Goal: Use online tool/utility: Utilize a website feature to perform a specific function

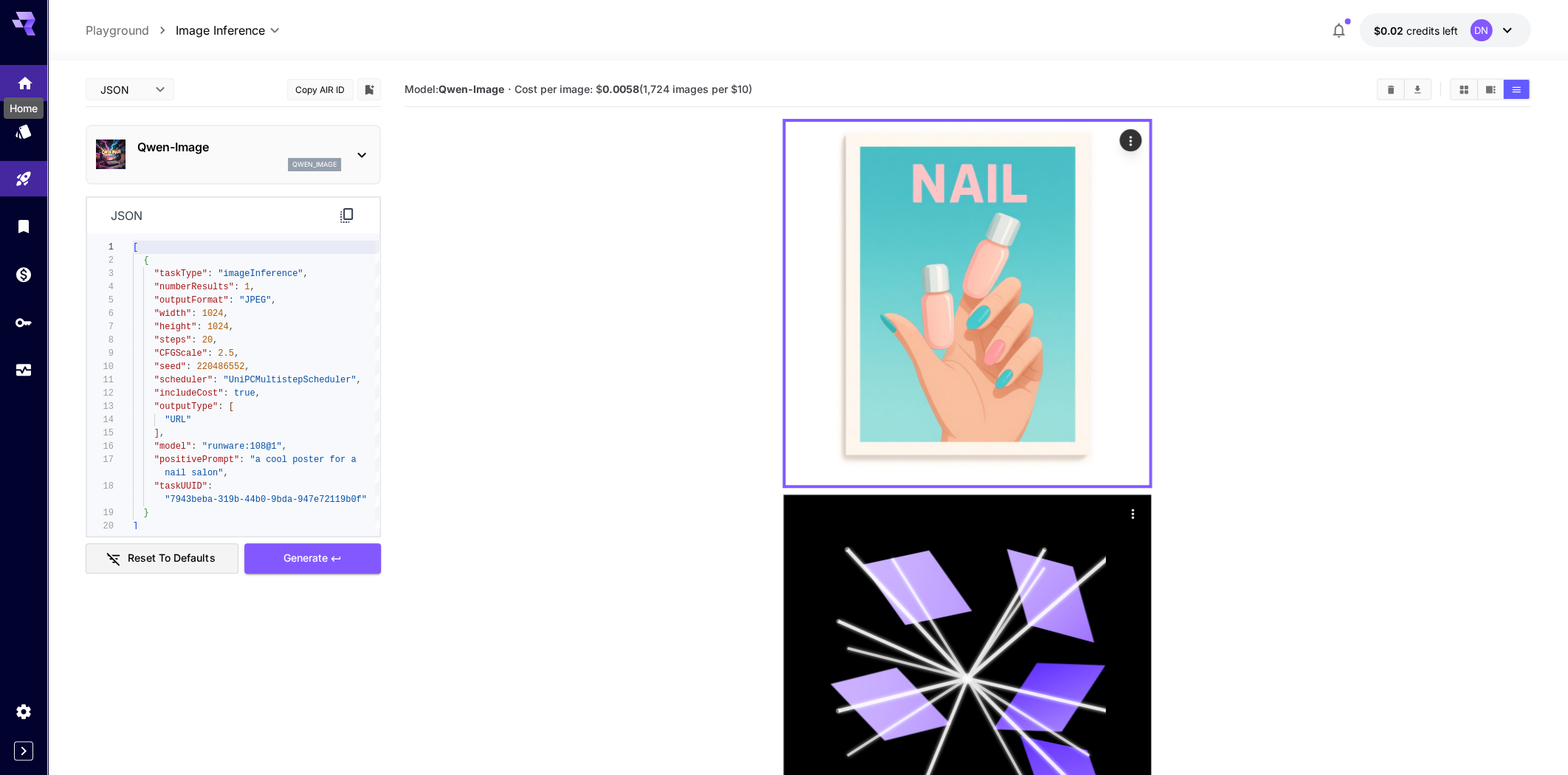
click at [21, 83] on icon "Home" at bounding box center [25, 79] width 18 height 18
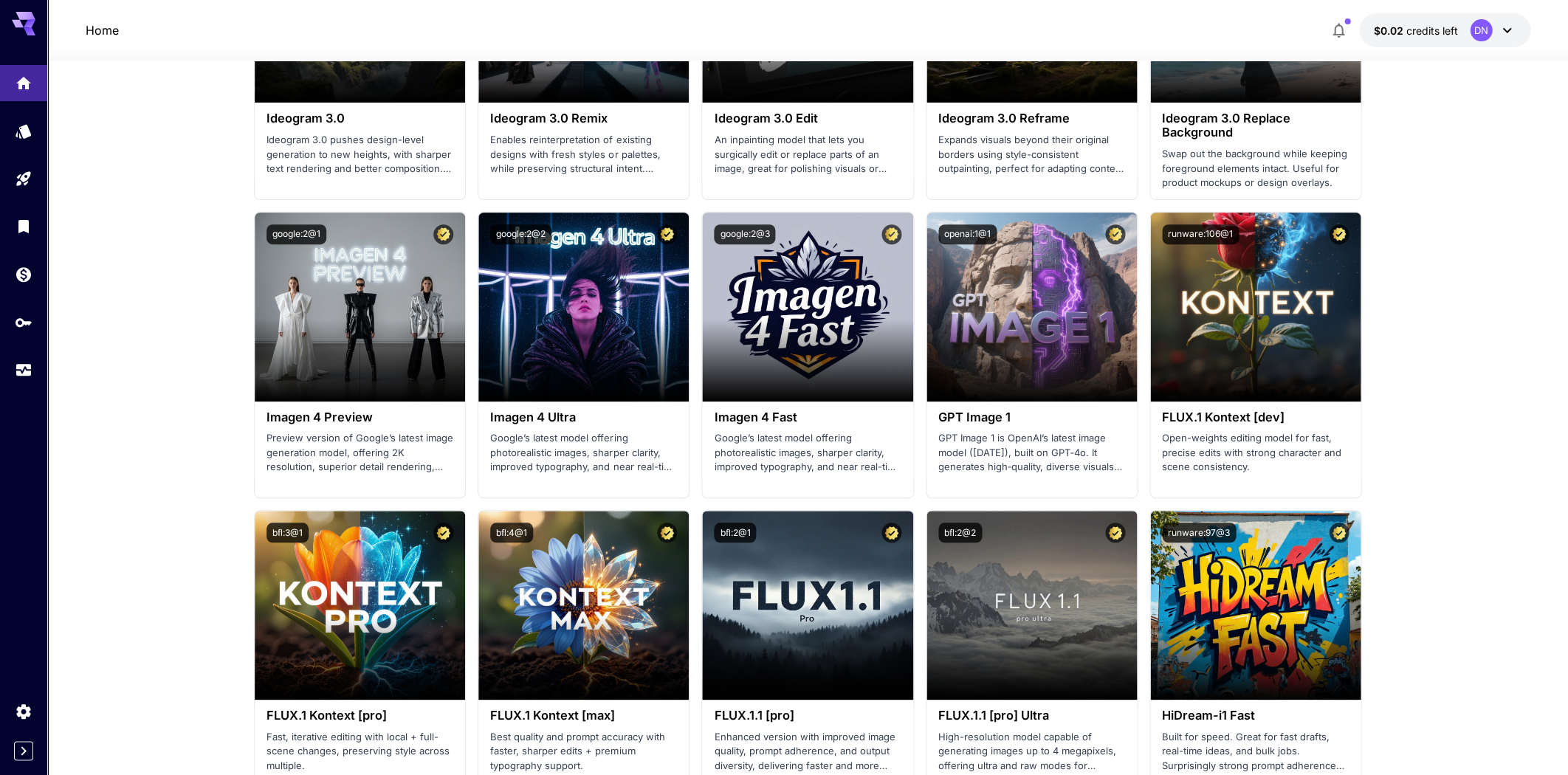
scroll to position [2100, 0]
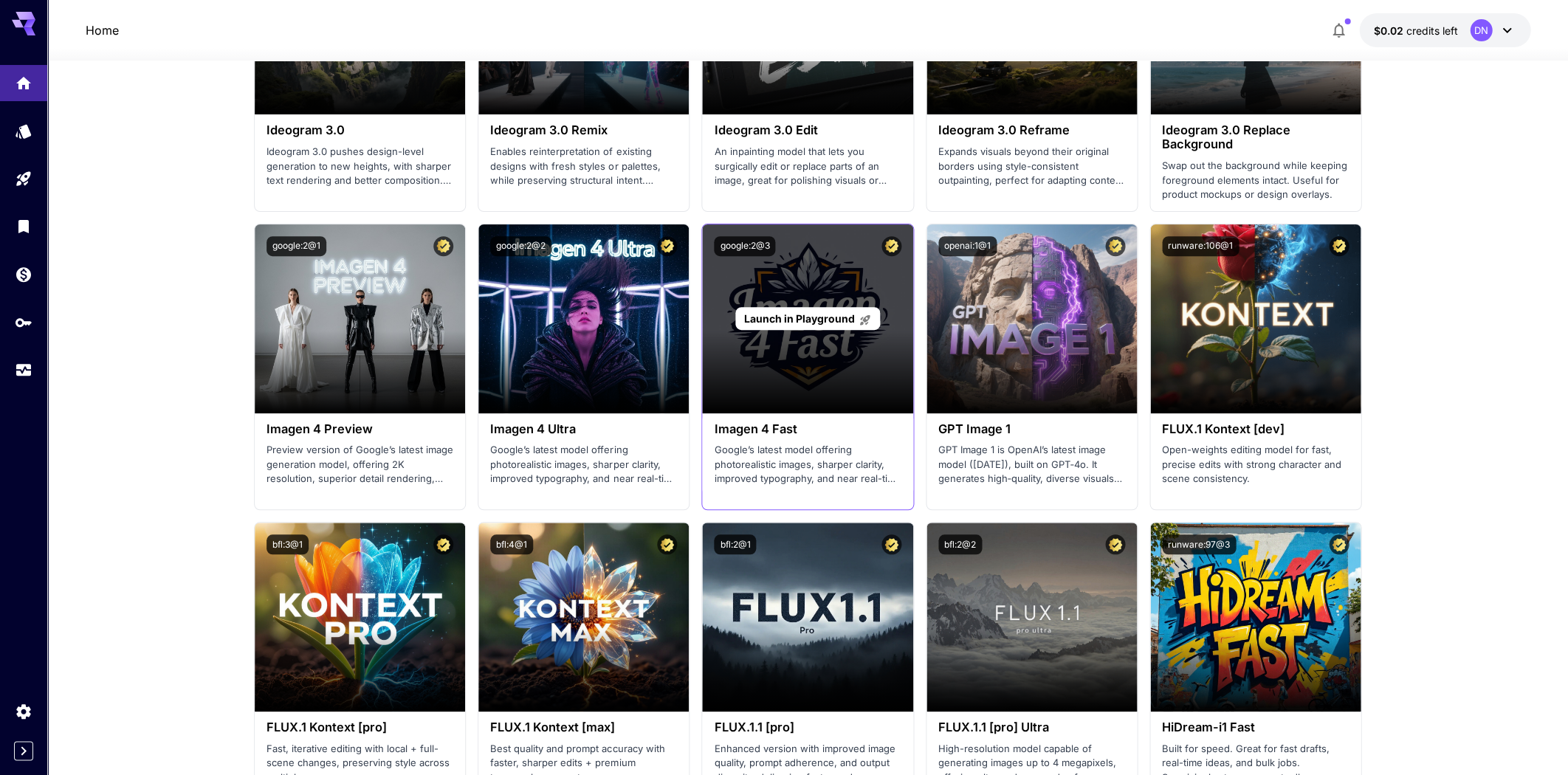
click at [755, 354] on div "Launch in Playground" at bounding box center [807, 319] width 210 height 189
click at [770, 312] on span "Launch in Playground" at bounding box center [799, 319] width 111 height 13
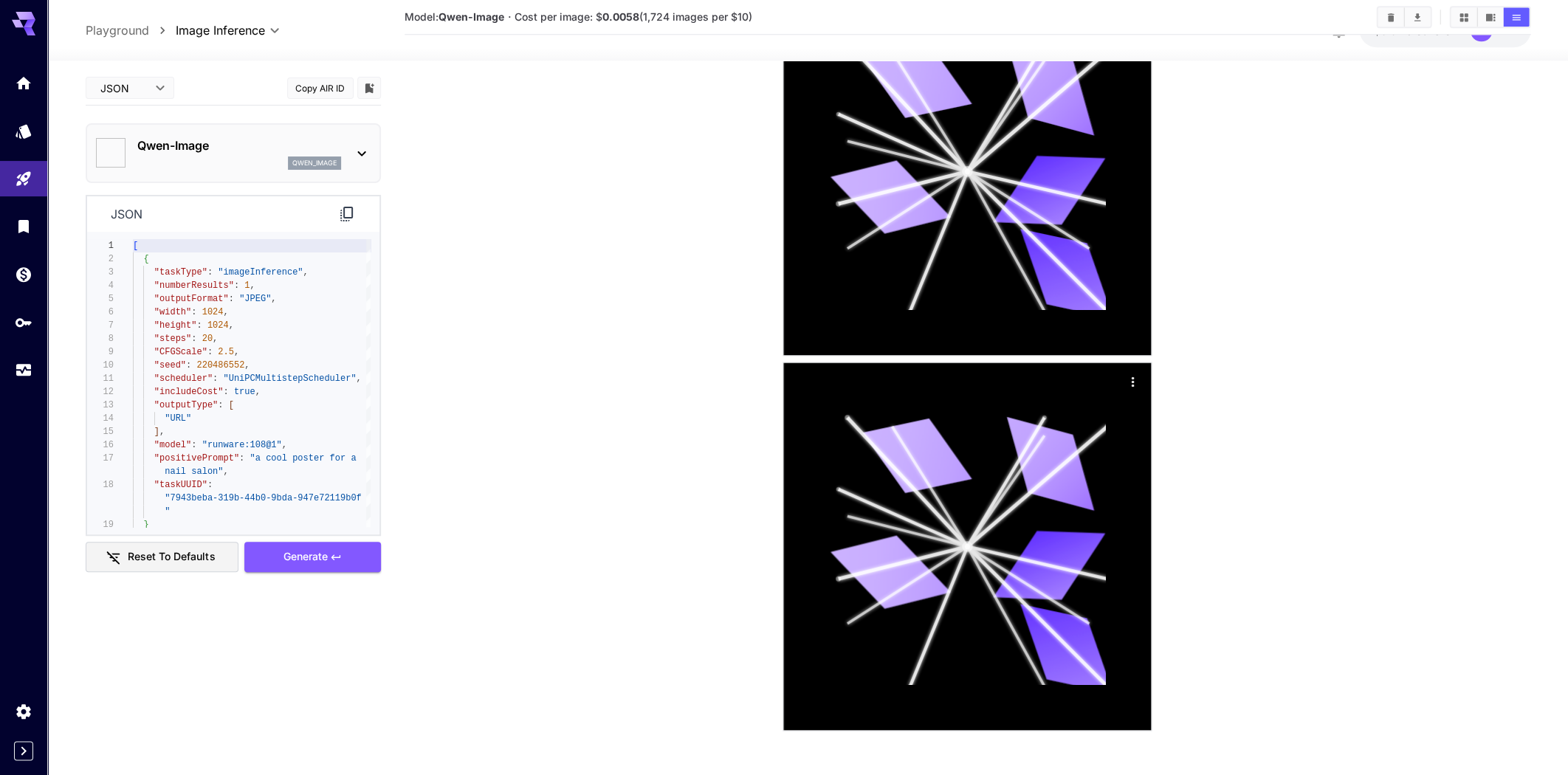
scroll to position [507, 0]
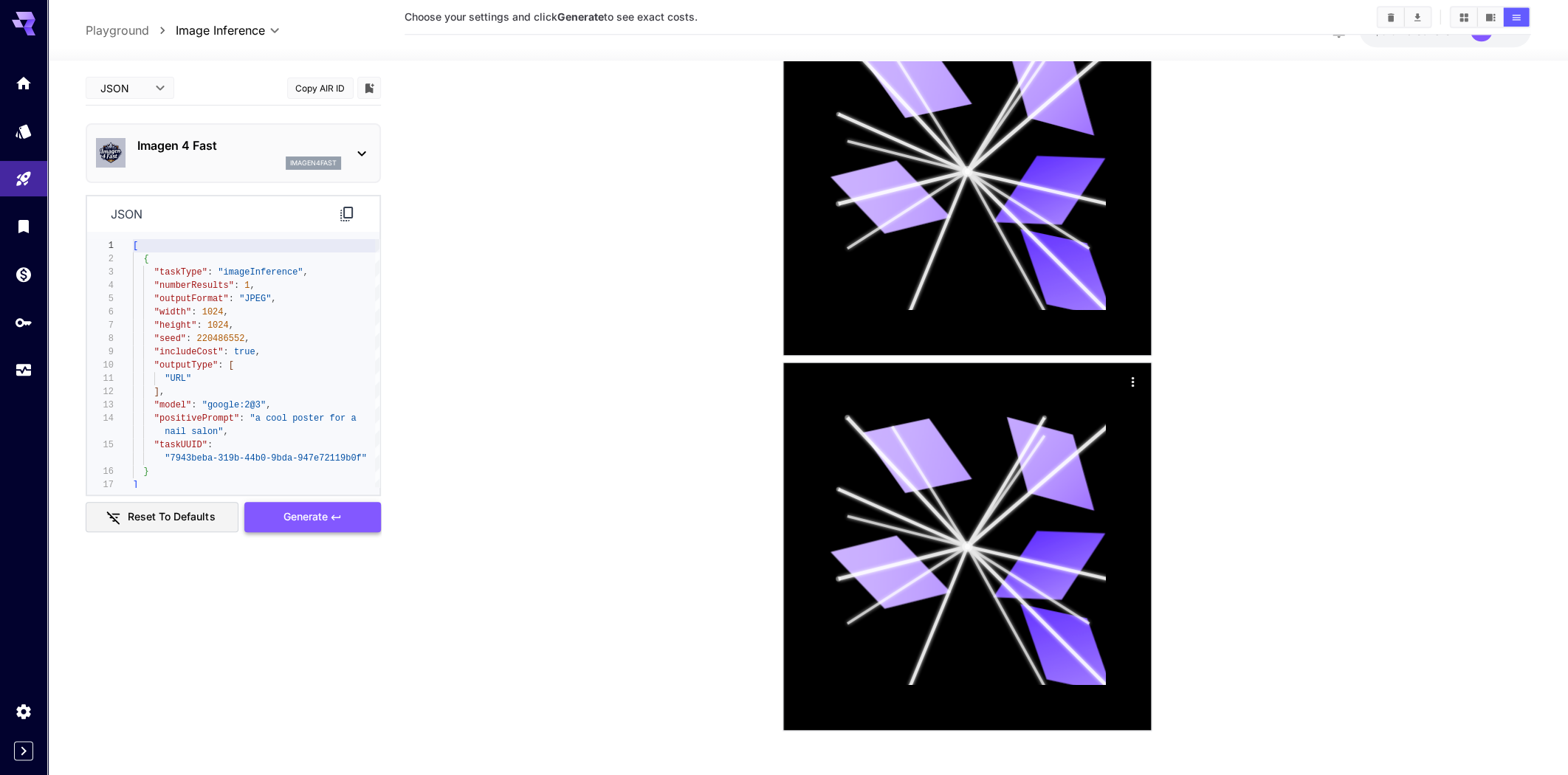
click at [312, 520] on span "Generate" at bounding box center [304, 517] width 44 height 19
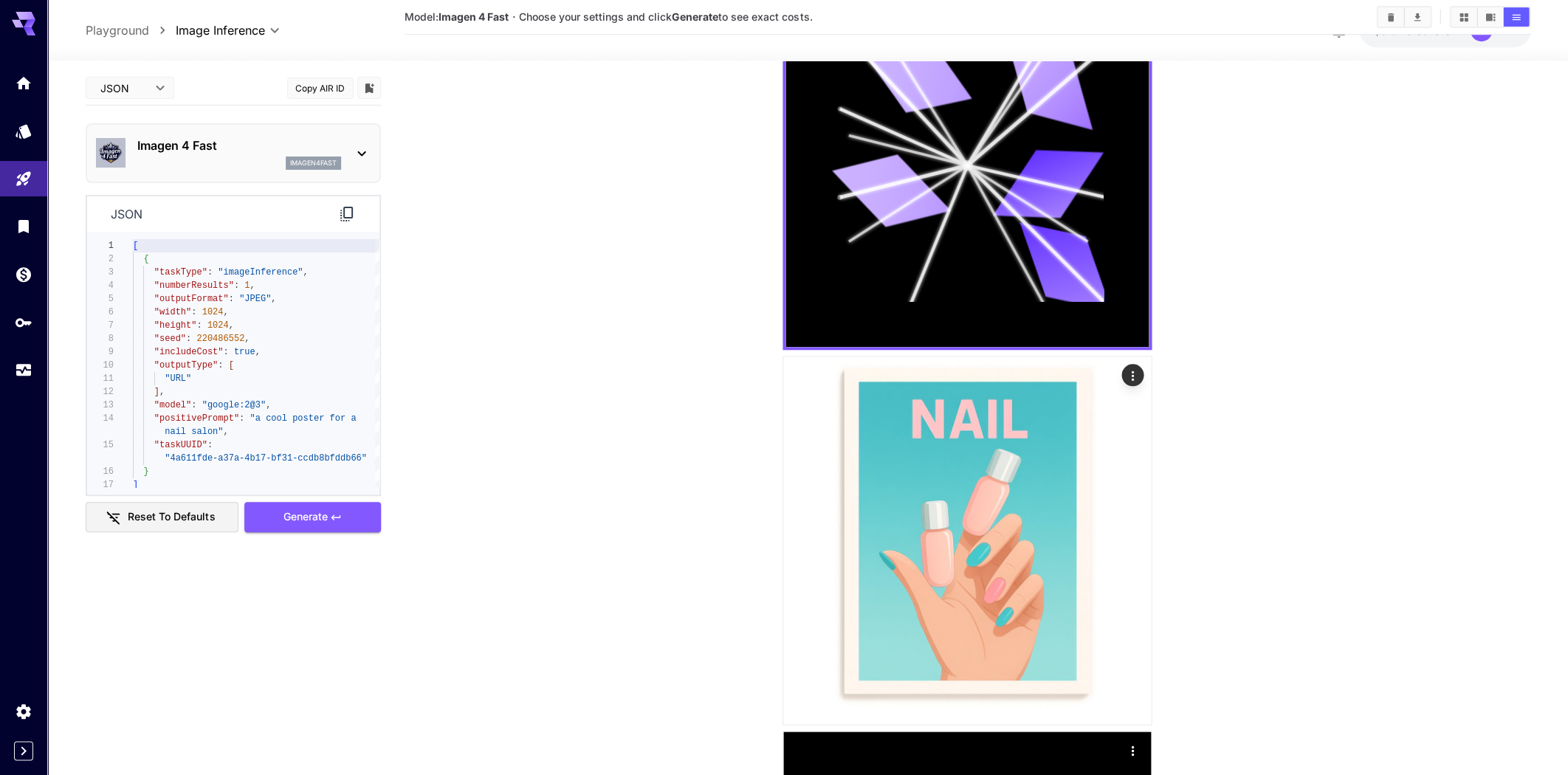
scroll to position [0, 0]
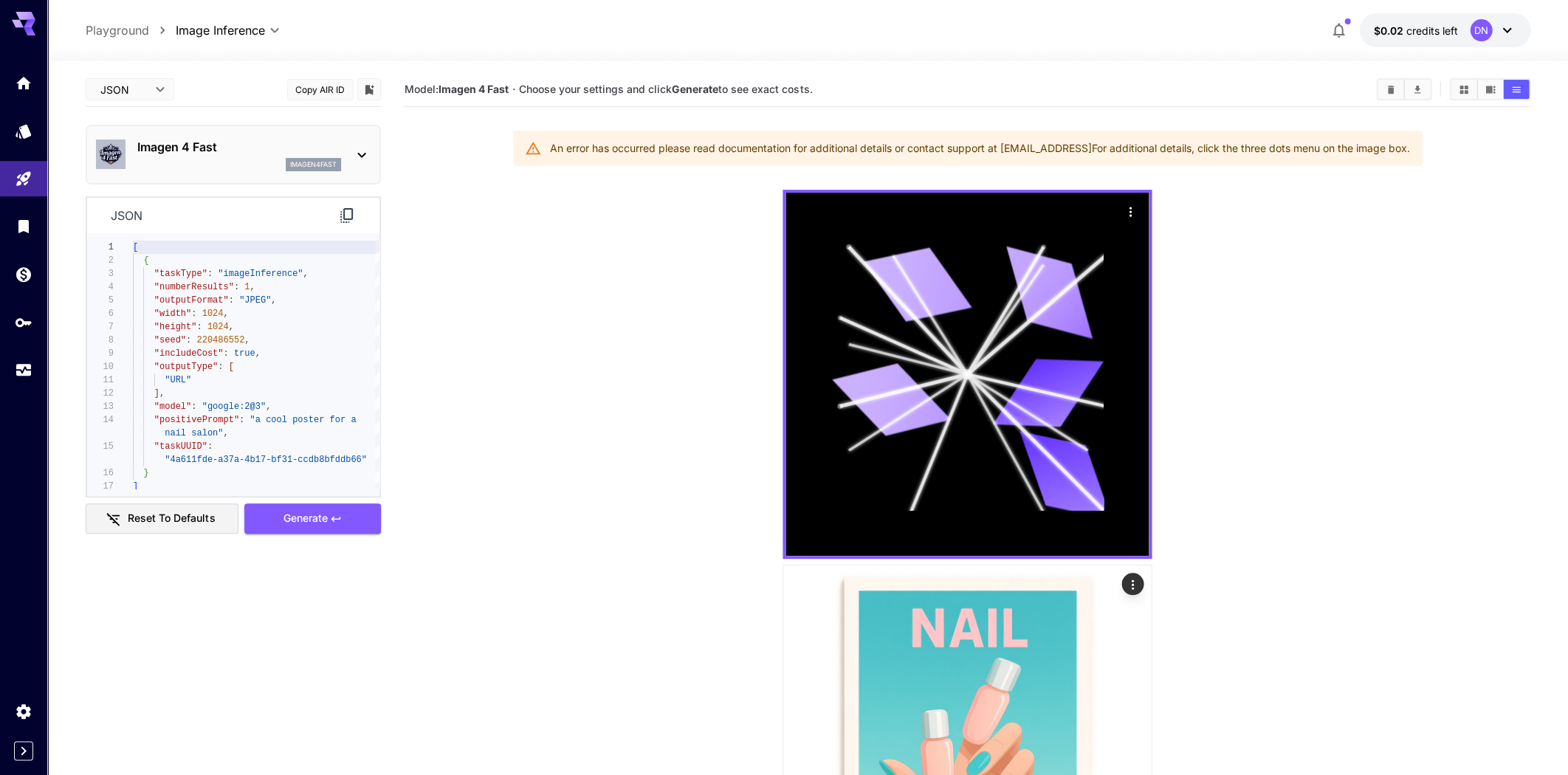
click at [182, 520] on button "Reset to defaults" at bounding box center [162, 519] width 154 height 31
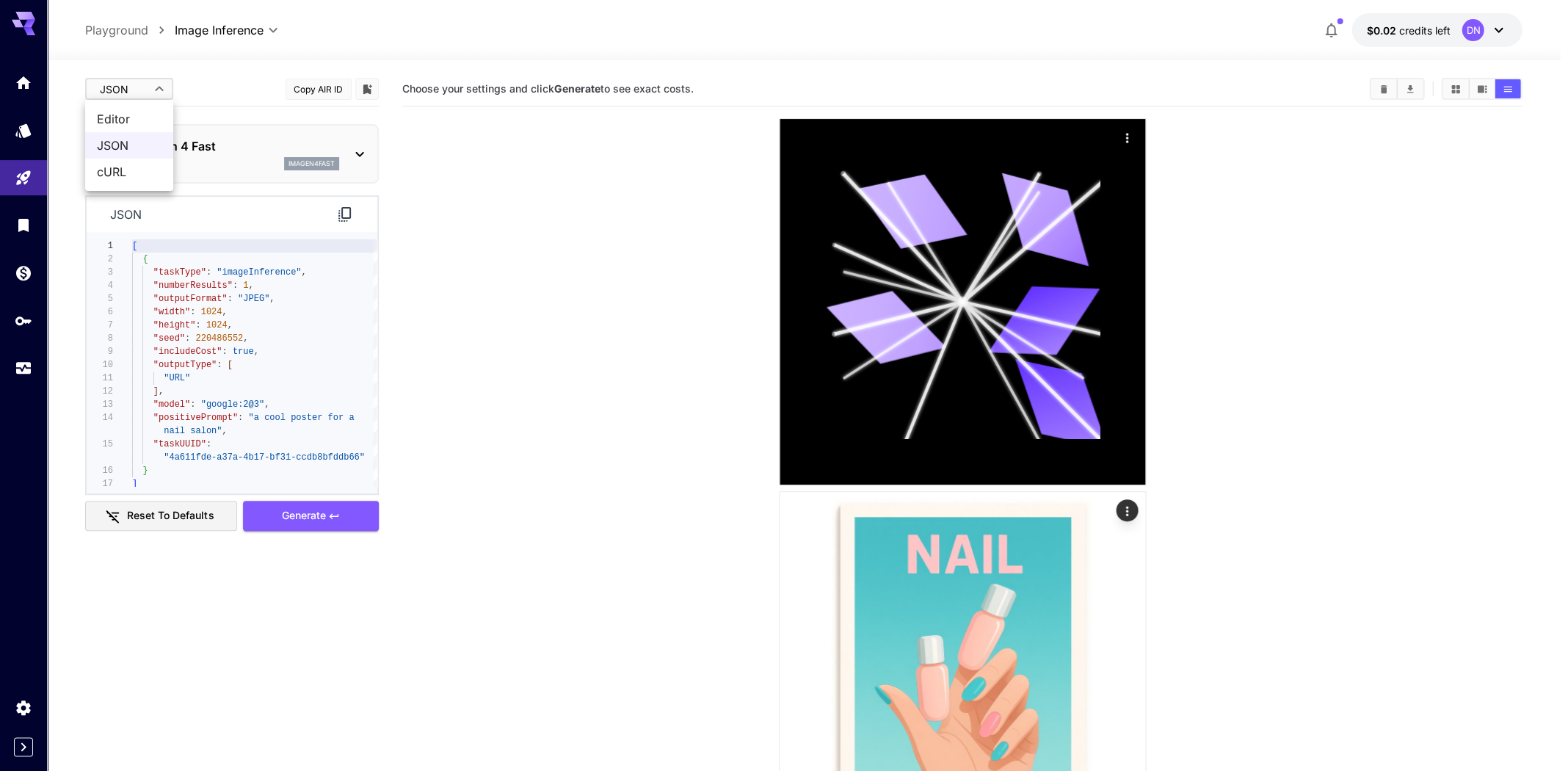
click at [125, 114] on span "Editor" at bounding box center [129, 119] width 65 height 18
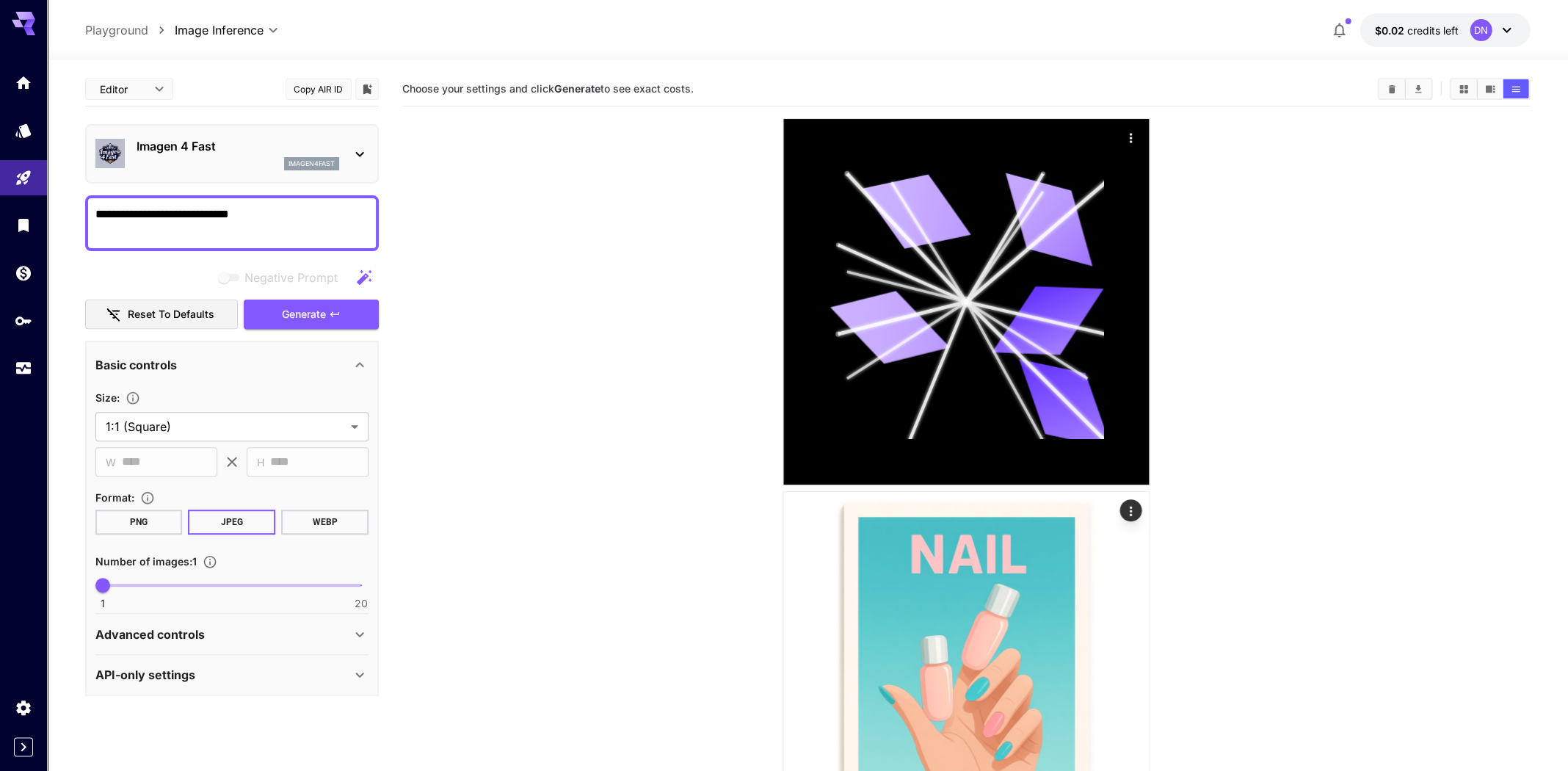
type input "****"
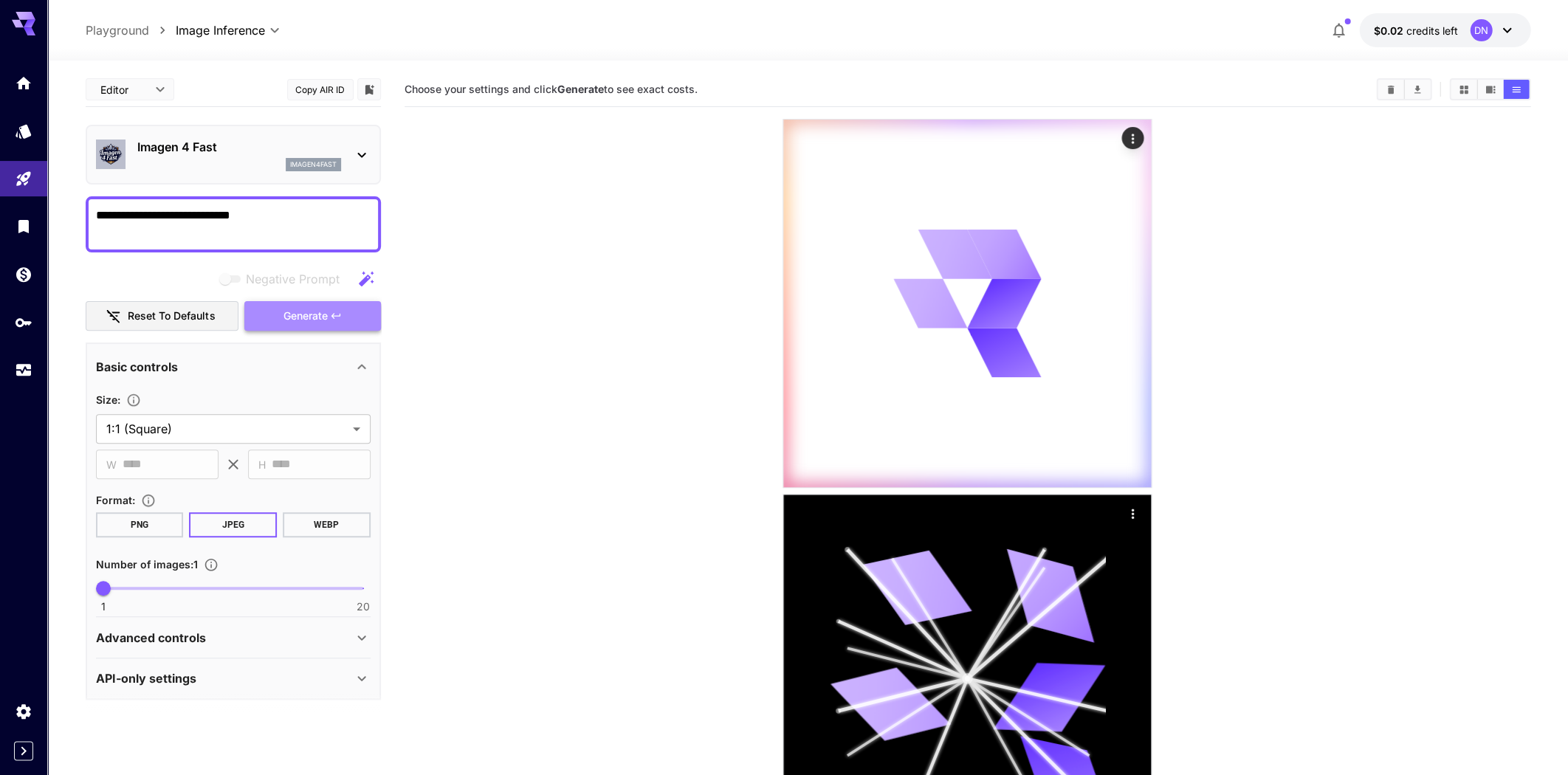
click at [314, 307] on span "Generate" at bounding box center [304, 316] width 44 height 19
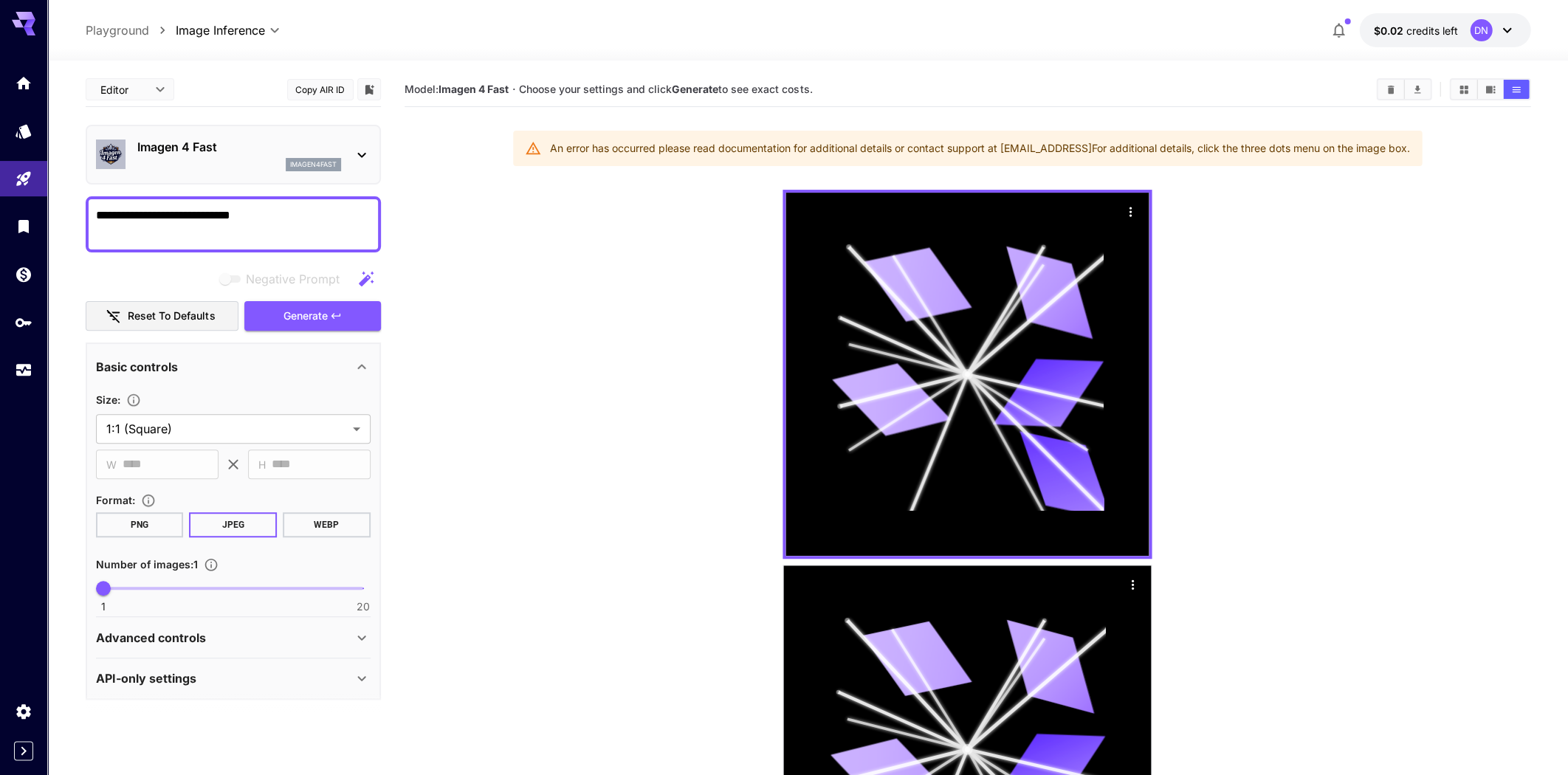
click at [232, 155] on p "Imagen 4 Fast" at bounding box center [239, 147] width 204 height 18
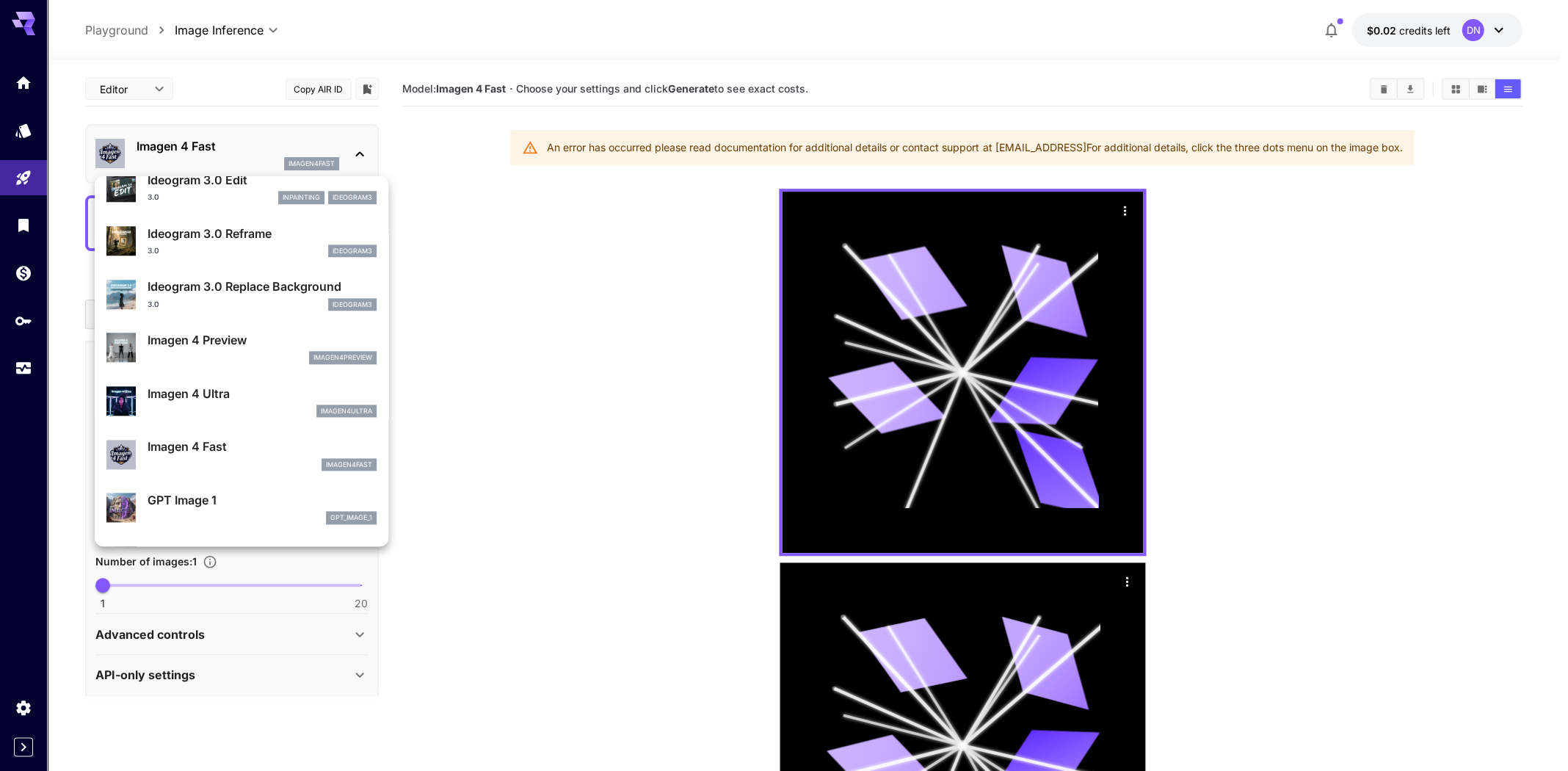
scroll to position [505, 0]
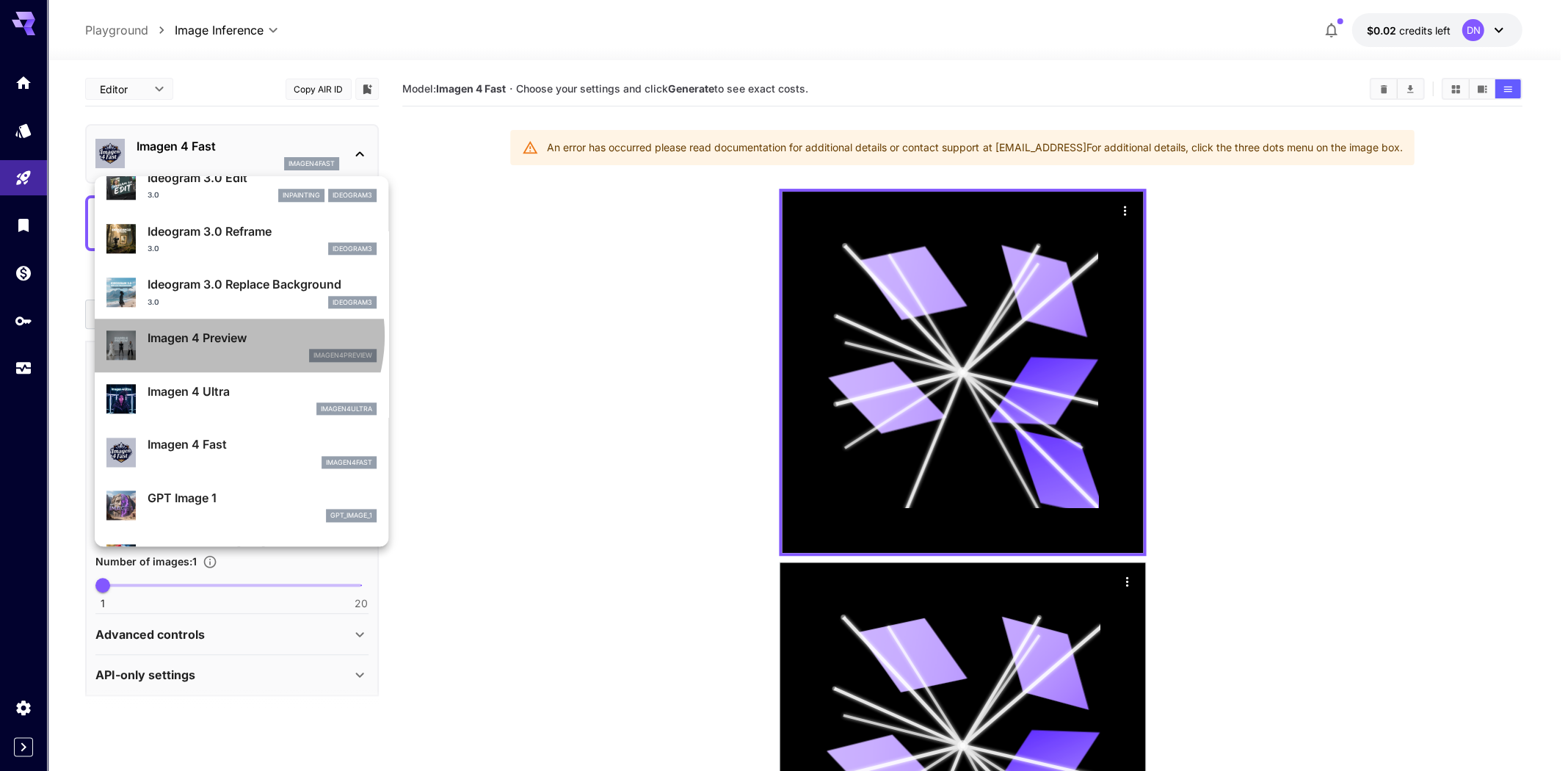
click at [221, 338] on p "Imagen 4 Preview" at bounding box center [262, 338] width 229 height 18
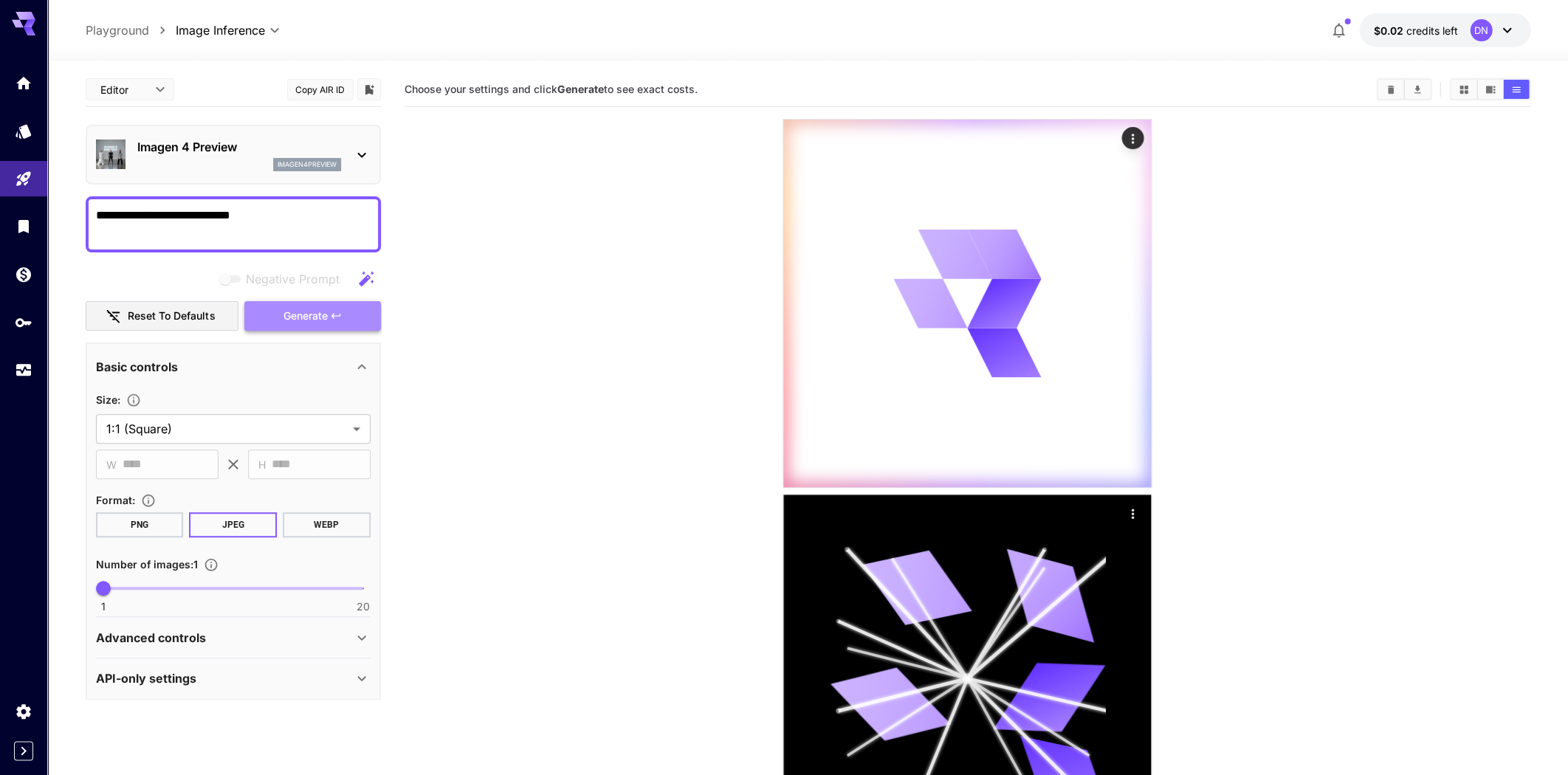
click at [286, 319] on span "Generate" at bounding box center [304, 316] width 44 height 19
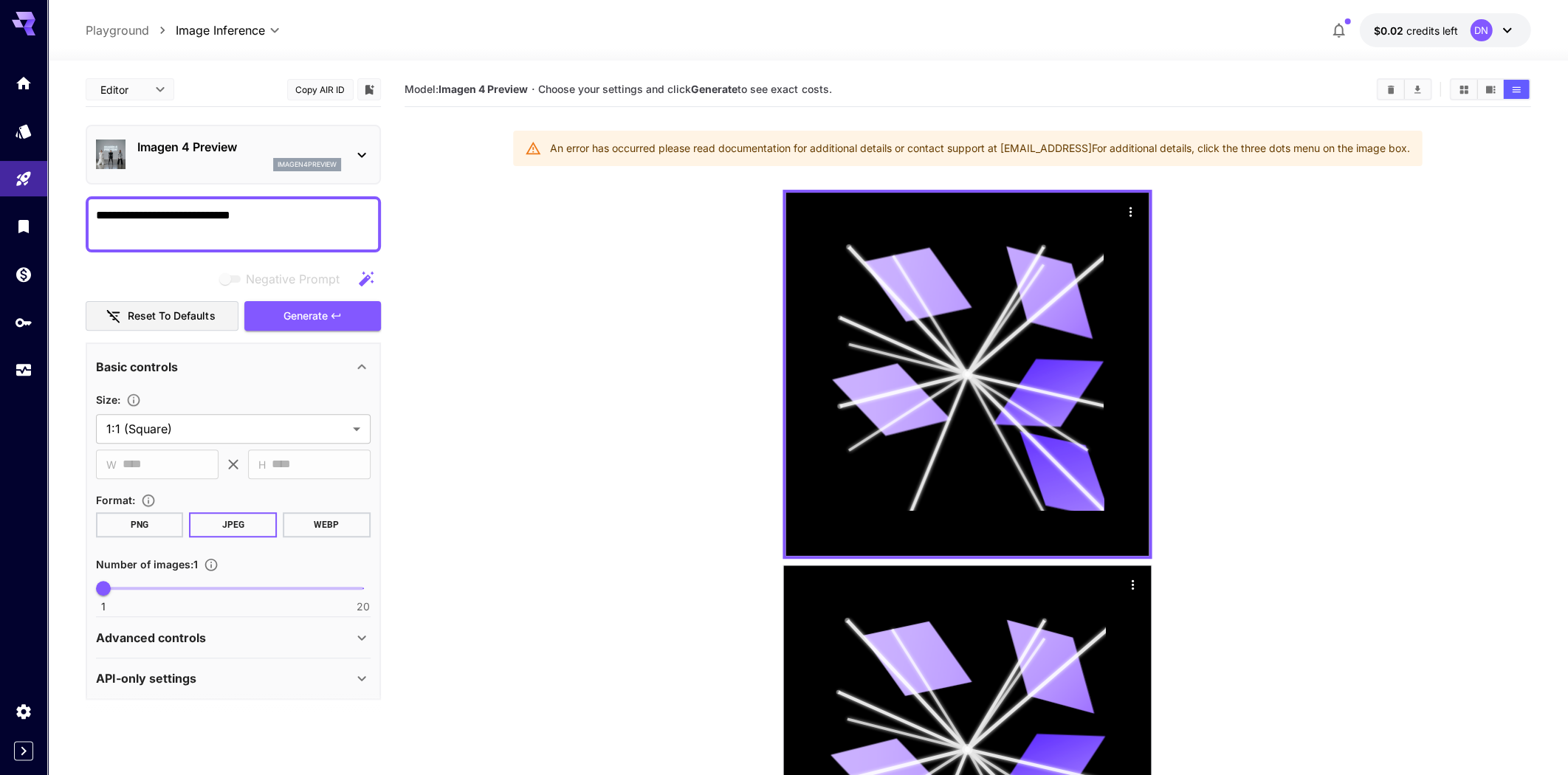
click at [156, 163] on div "imagen4preview" at bounding box center [239, 164] width 204 height 14
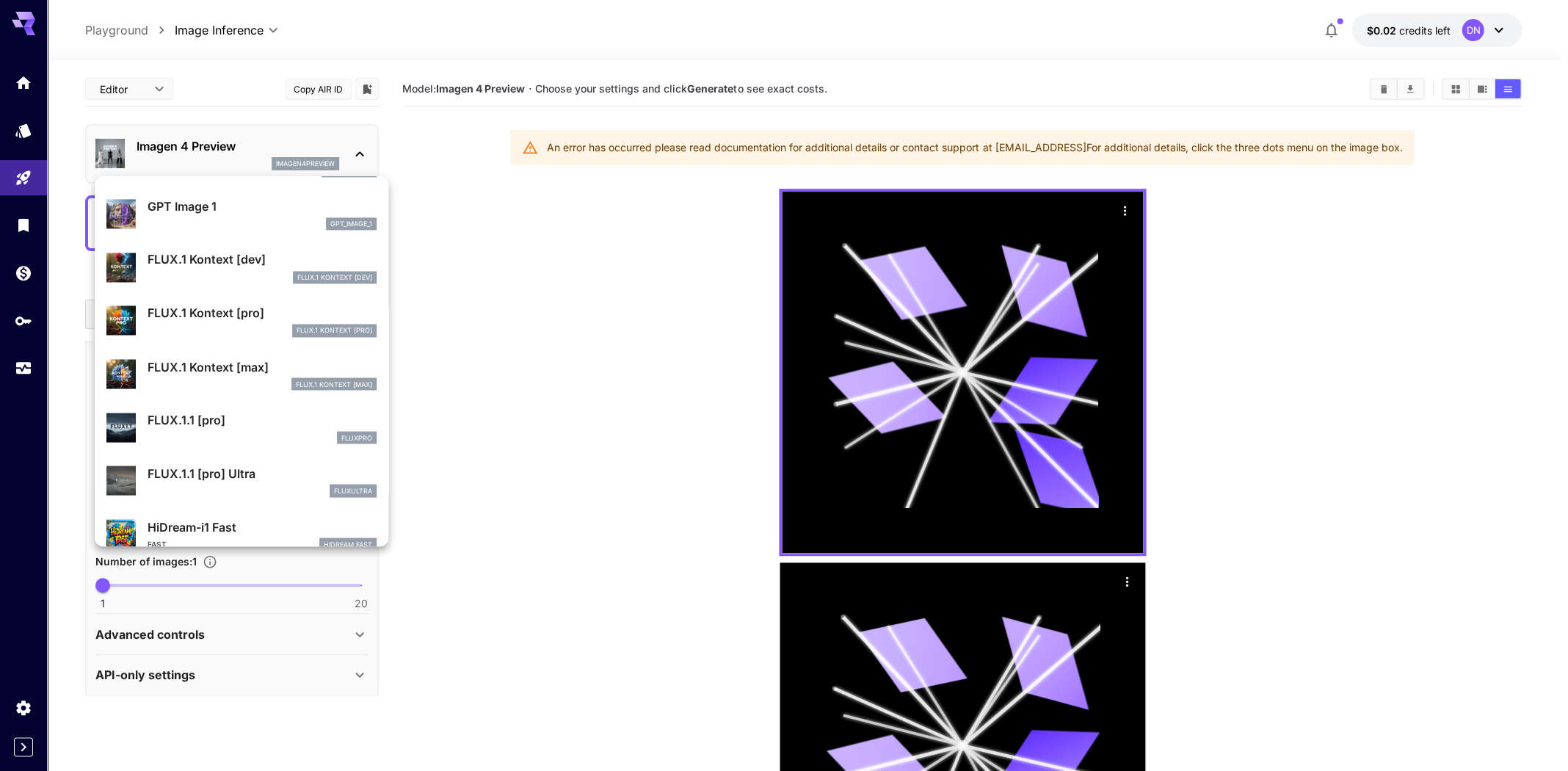
scroll to position [1099, 0]
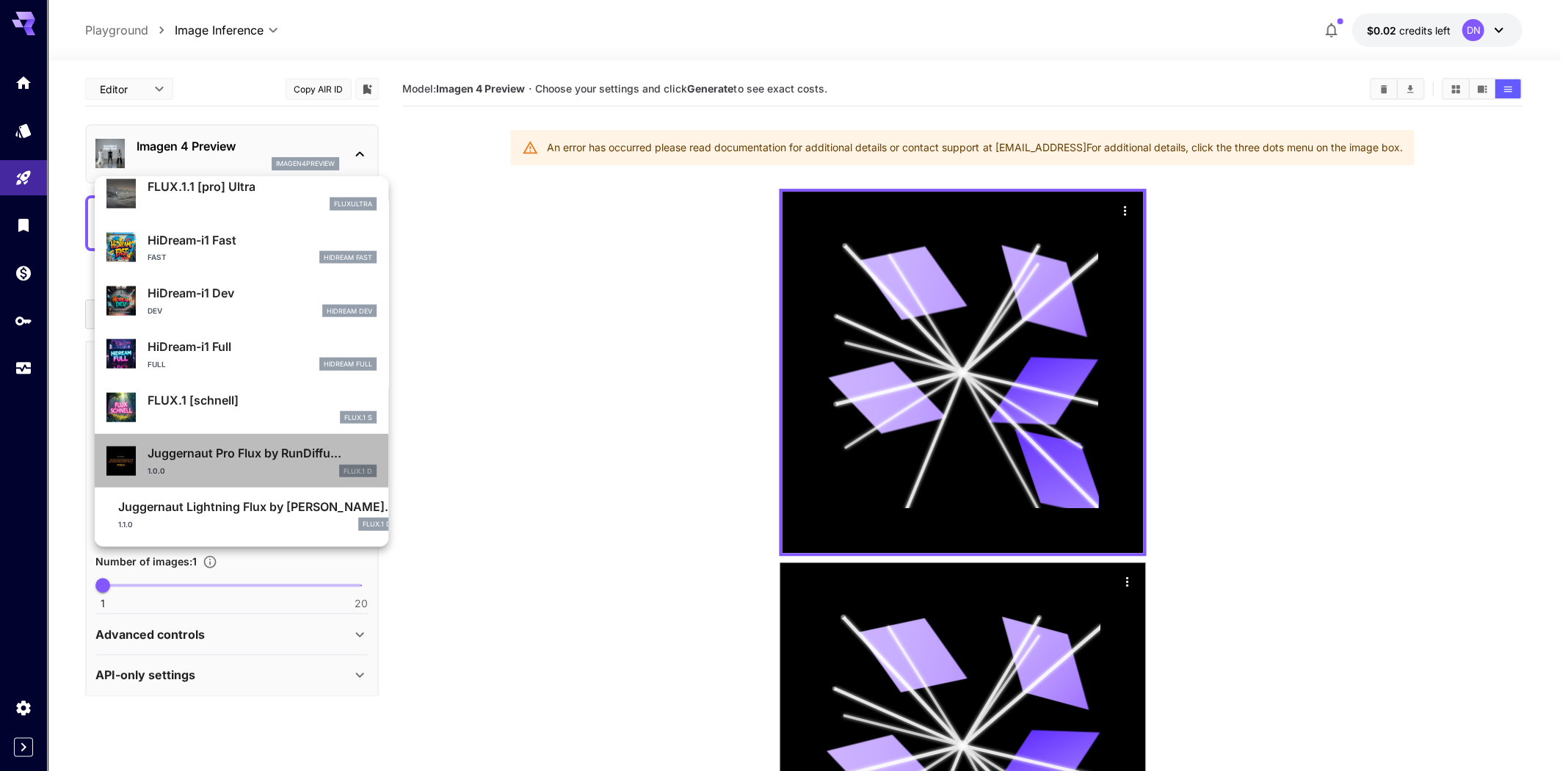
click at [268, 464] on div "1.0.0 FLUX.1 D" at bounding box center [262, 471] width 229 height 14
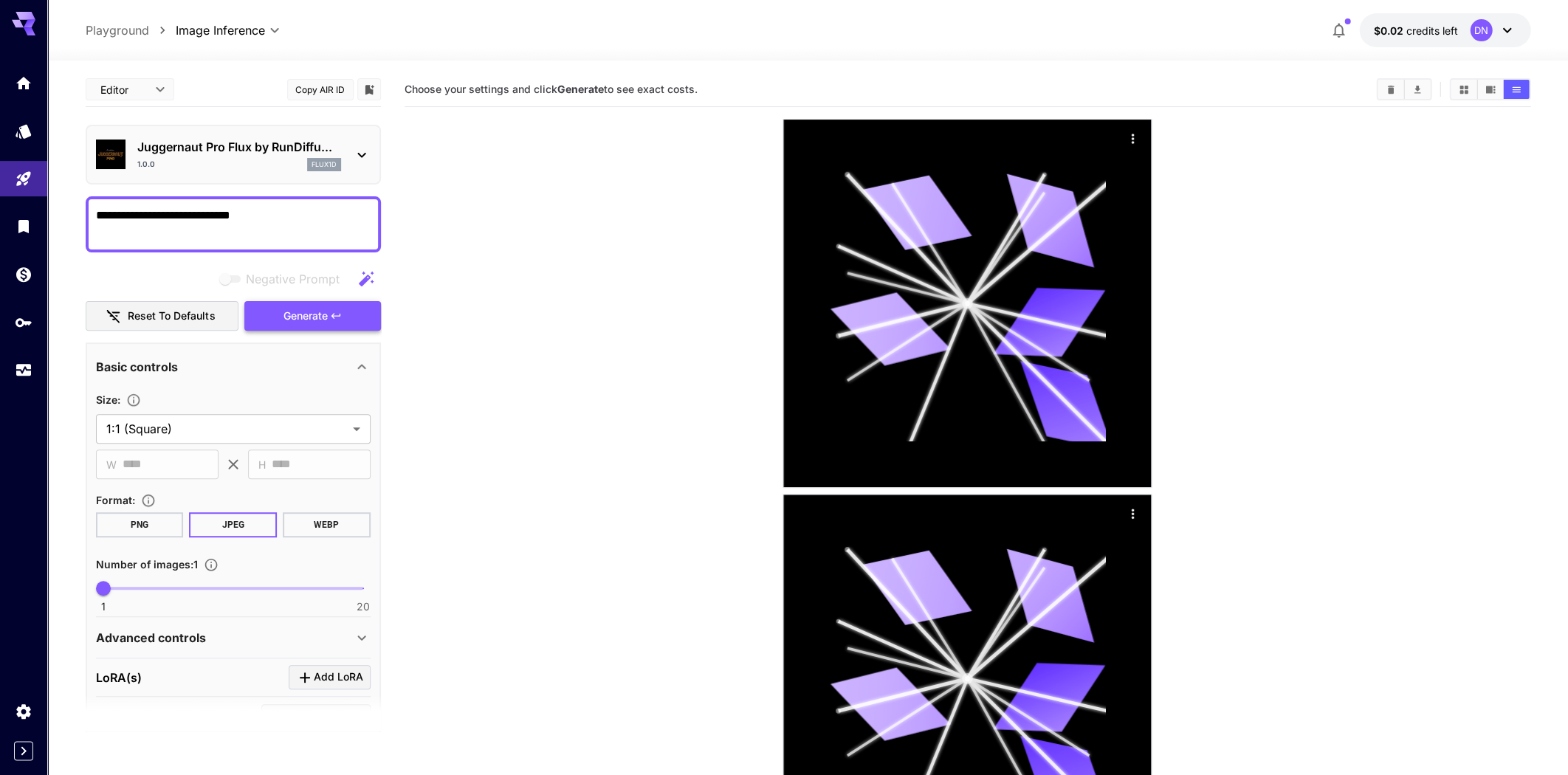
click at [352, 319] on button "Generate" at bounding box center [312, 316] width 136 height 31
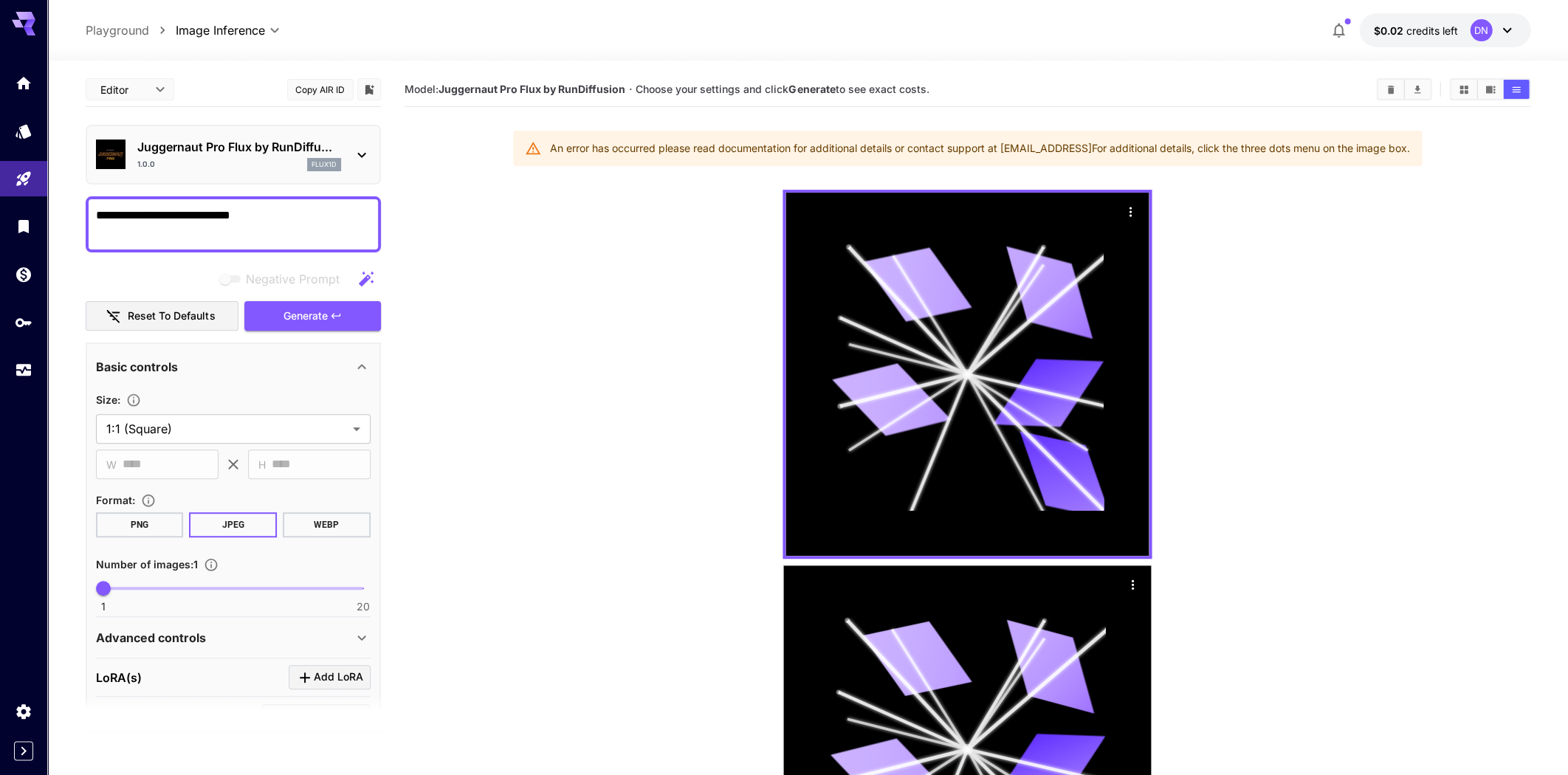
click at [283, 162] on div "1.0.0 flux1d" at bounding box center [239, 164] width 204 height 14
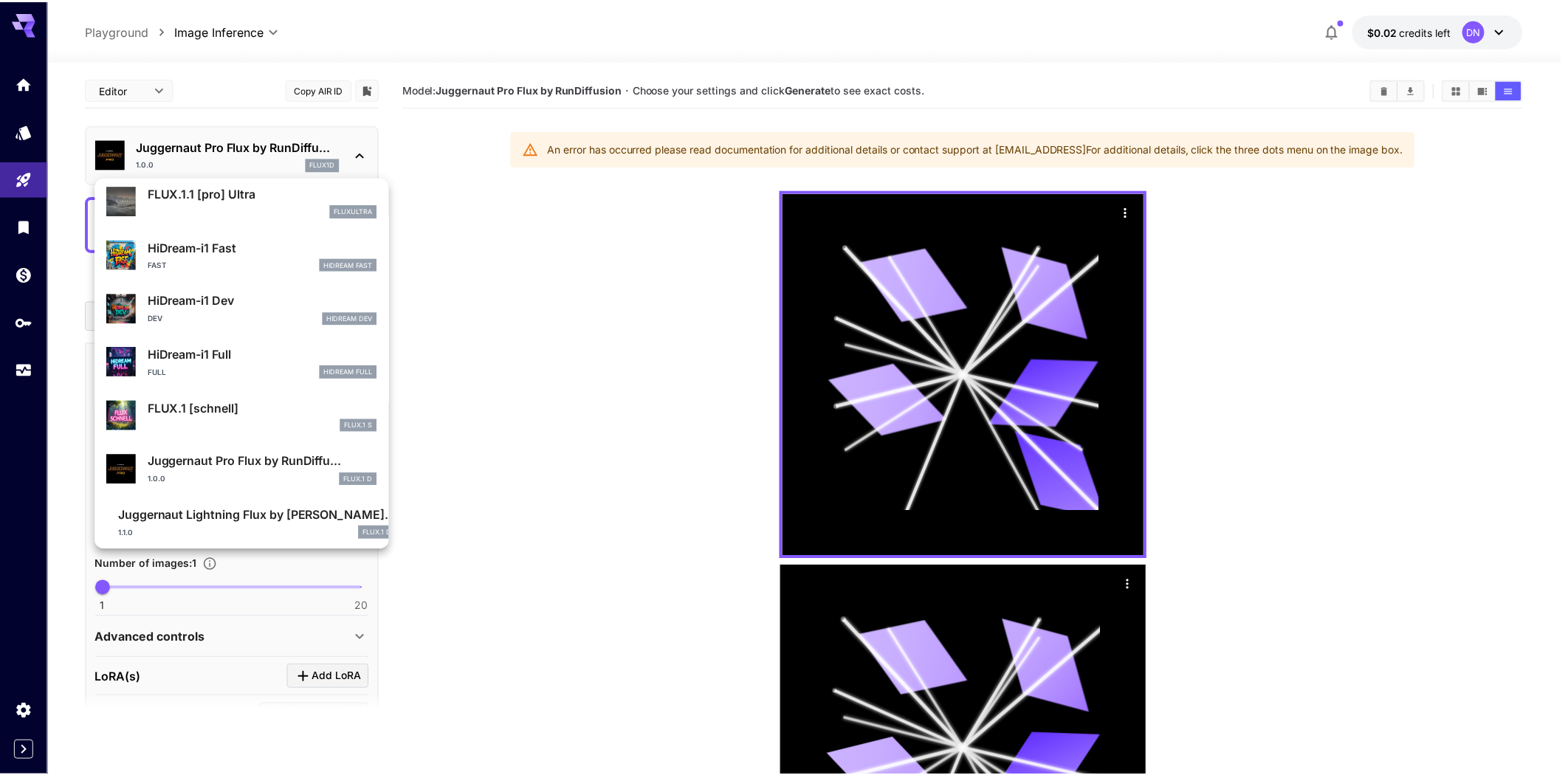
scroll to position [1105, 0]
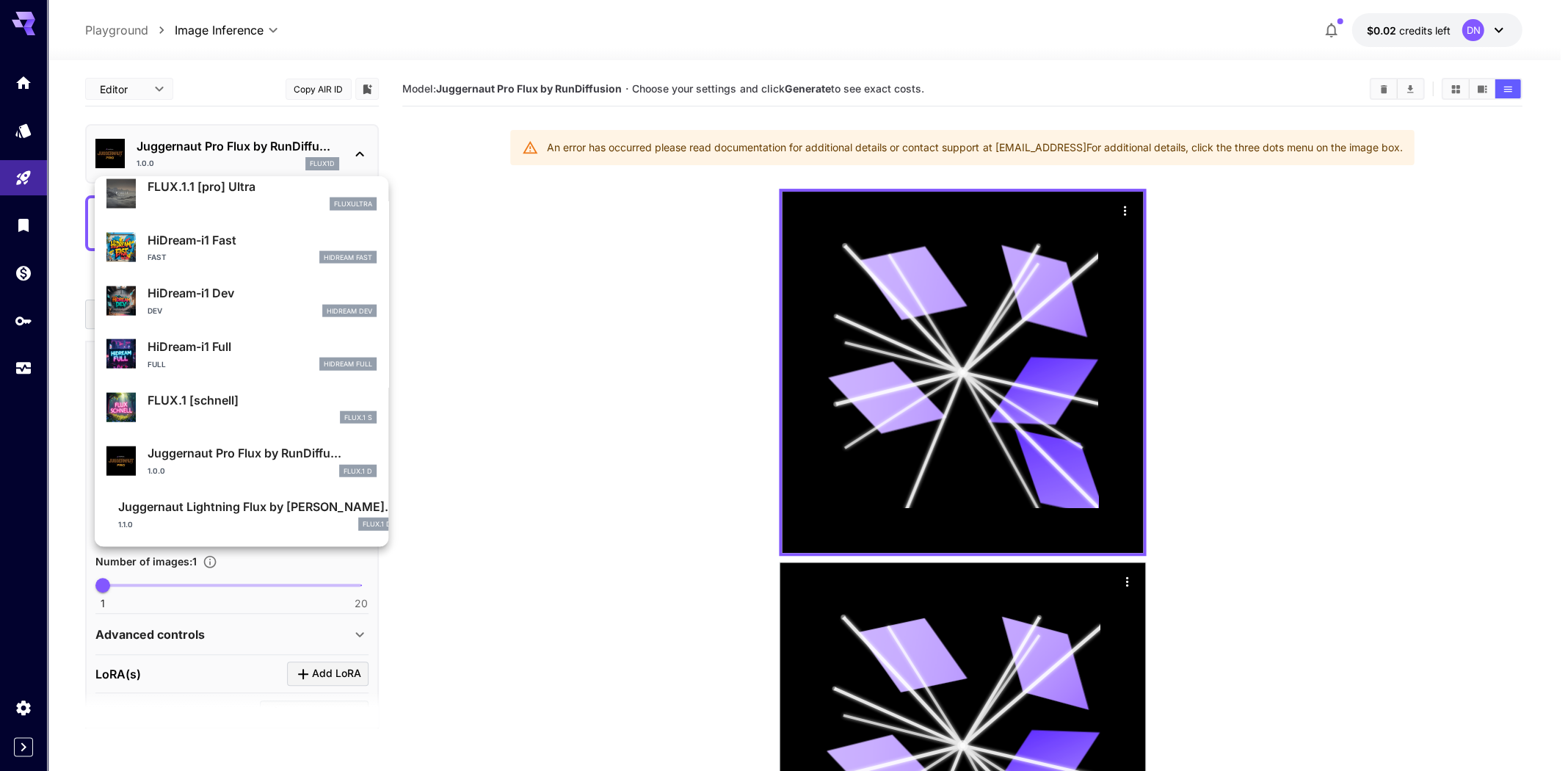
click at [210, 512] on p "Juggernaut Lightning Flux by [PERSON_NAME]..." at bounding box center [257, 506] width 278 height 18
type input "*"
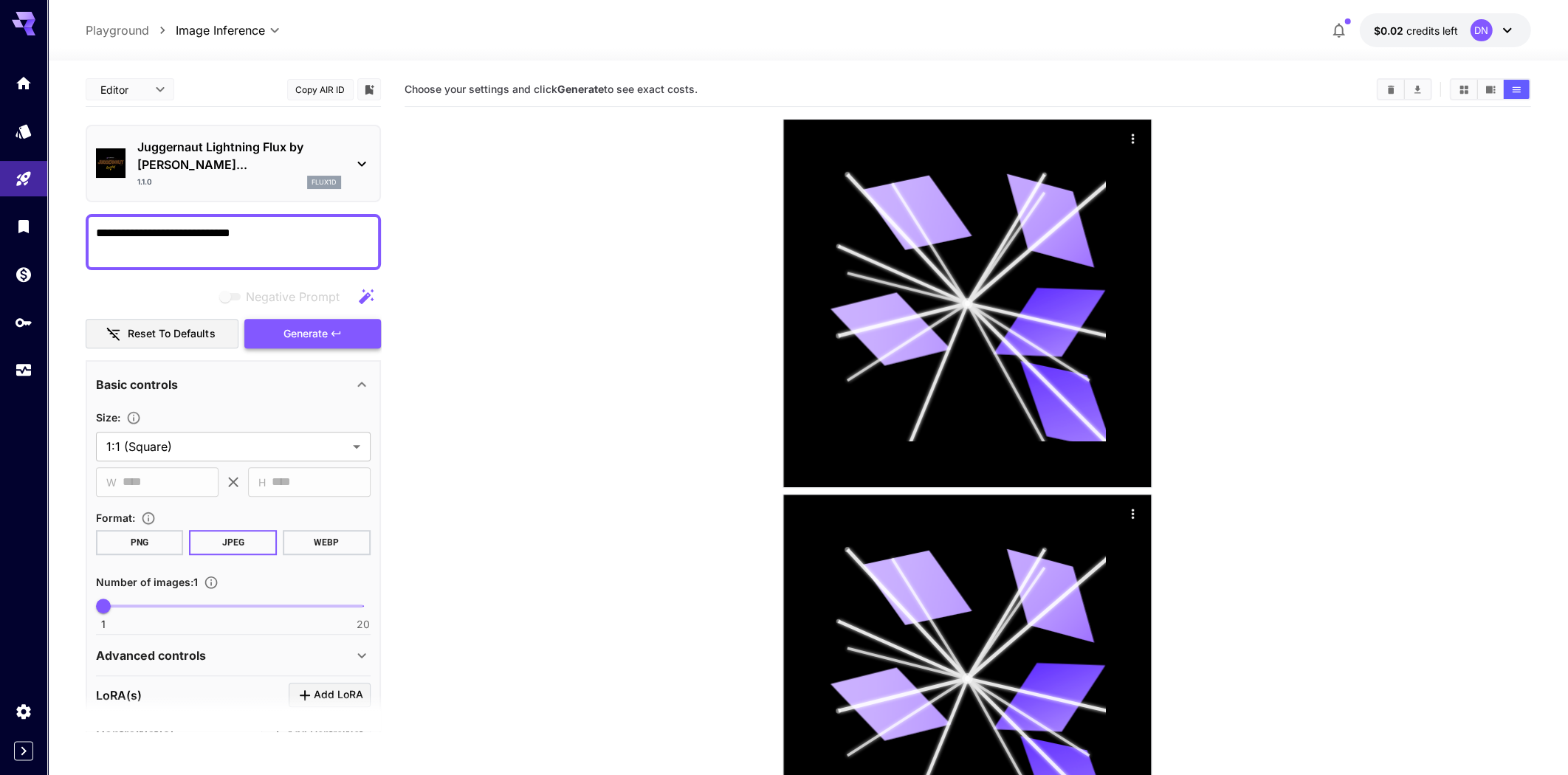
click at [307, 321] on button "Generate" at bounding box center [312, 334] width 136 height 31
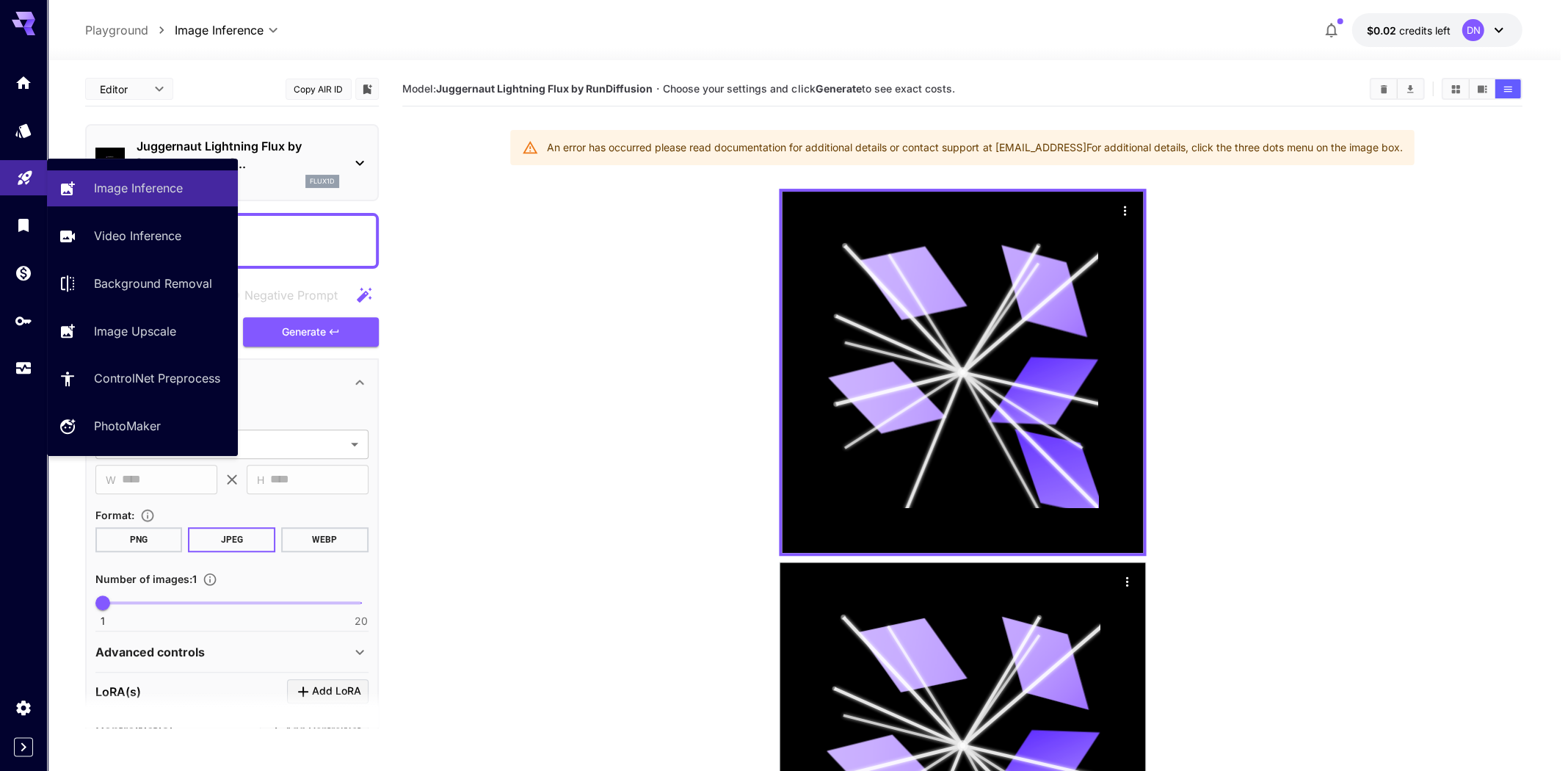
drag, startPoint x: 260, startPoint y: 218, endPoint x: 35, endPoint y: 183, distance: 227.7
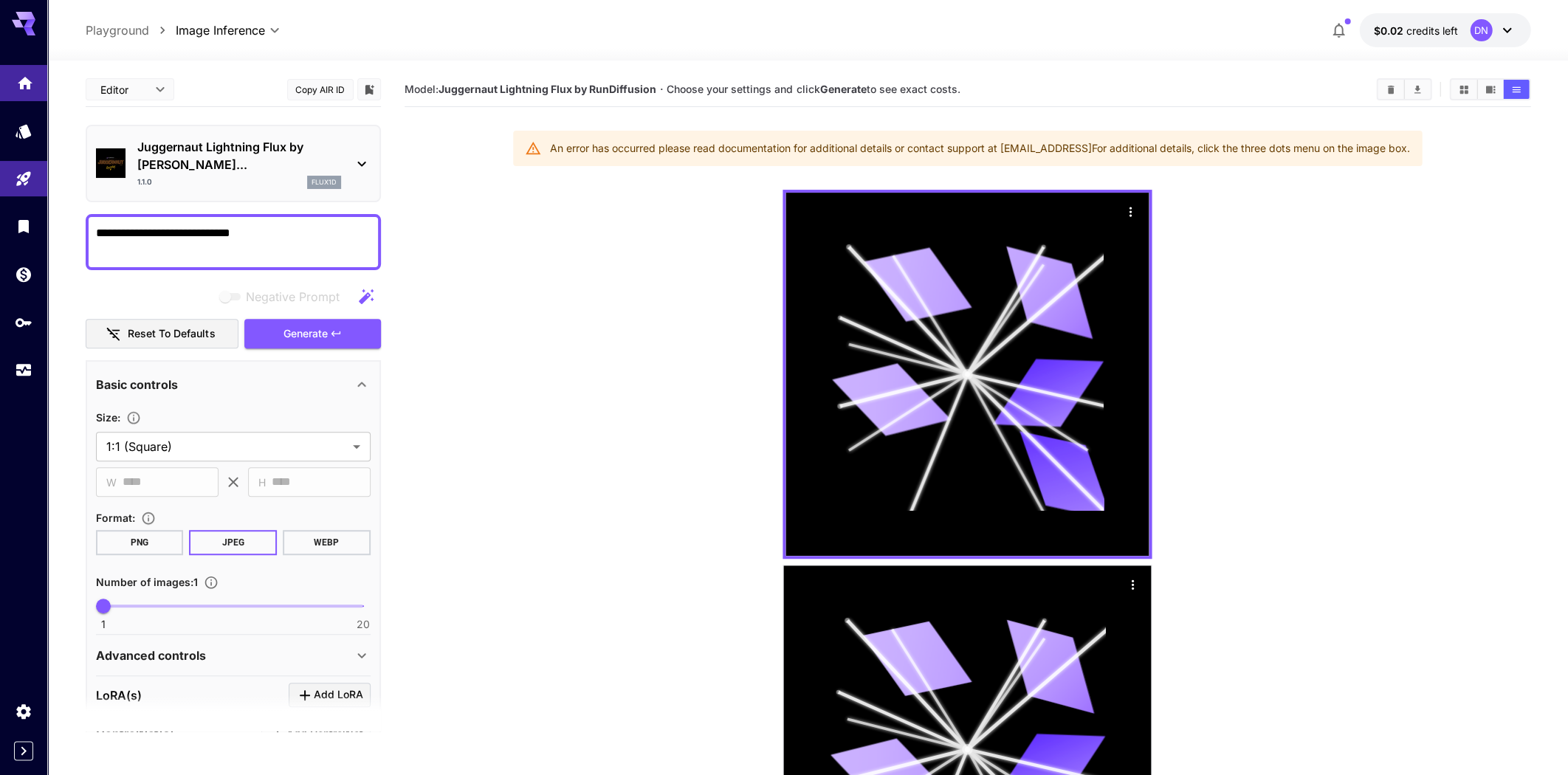
click at [8, 80] on link at bounding box center [23, 83] width 47 height 36
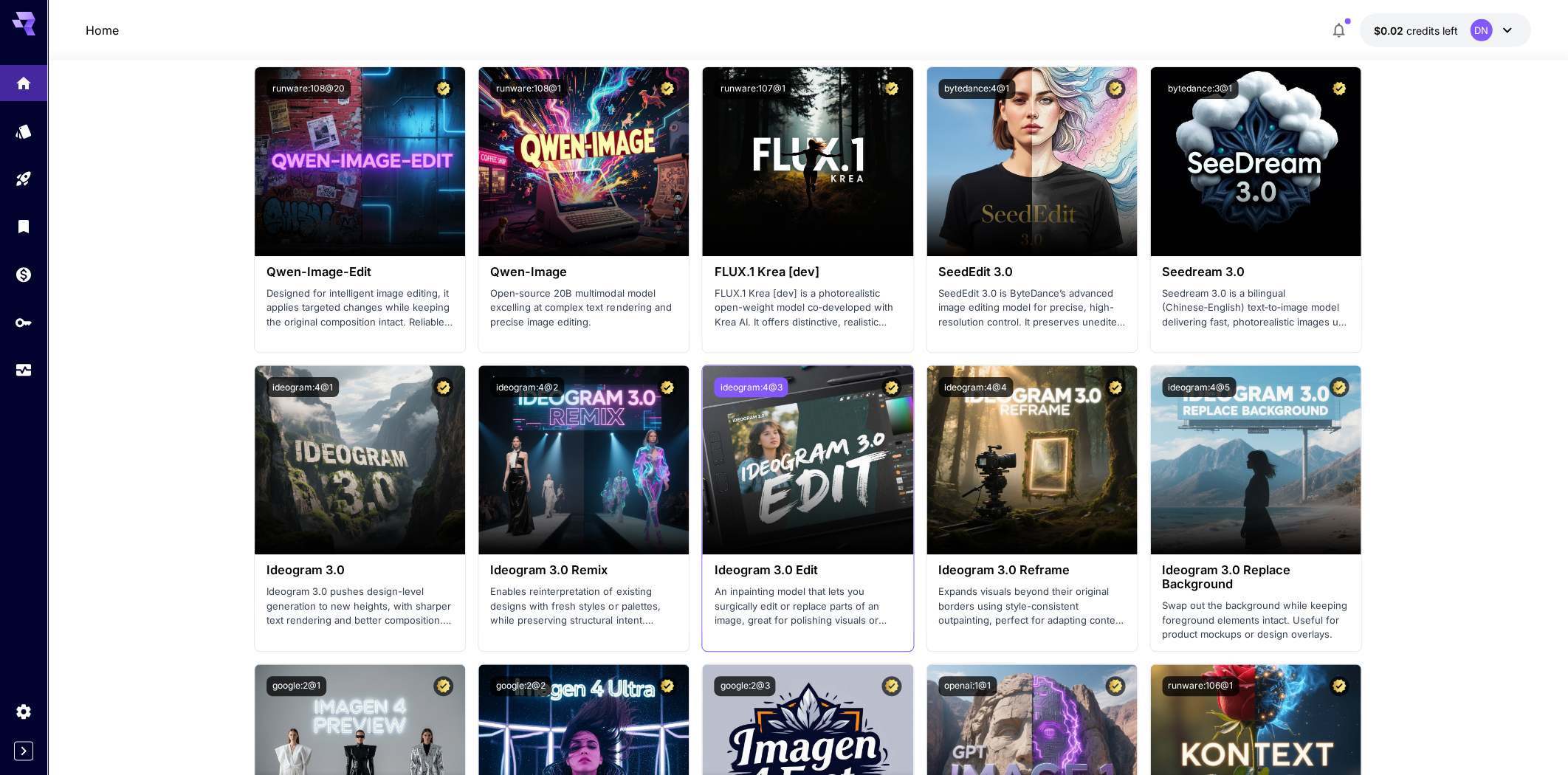
scroll to position [1804, 0]
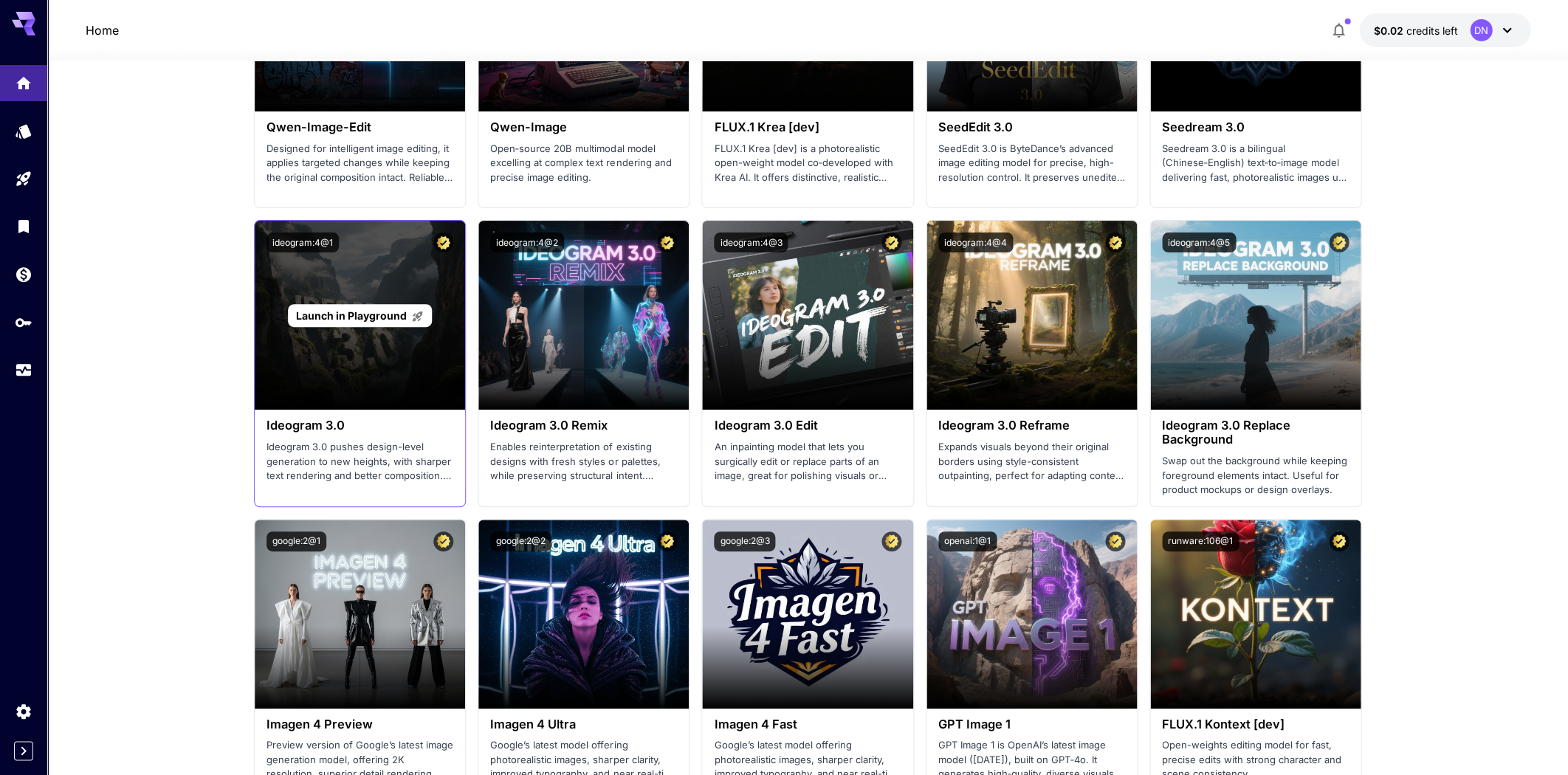
click at [358, 291] on div "Launch in Playground" at bounding box center [359, 315] width 210 height 189
click at [374, 309] on span "Launch in Playground" at bounding box center [352, 315] width 111 height 13
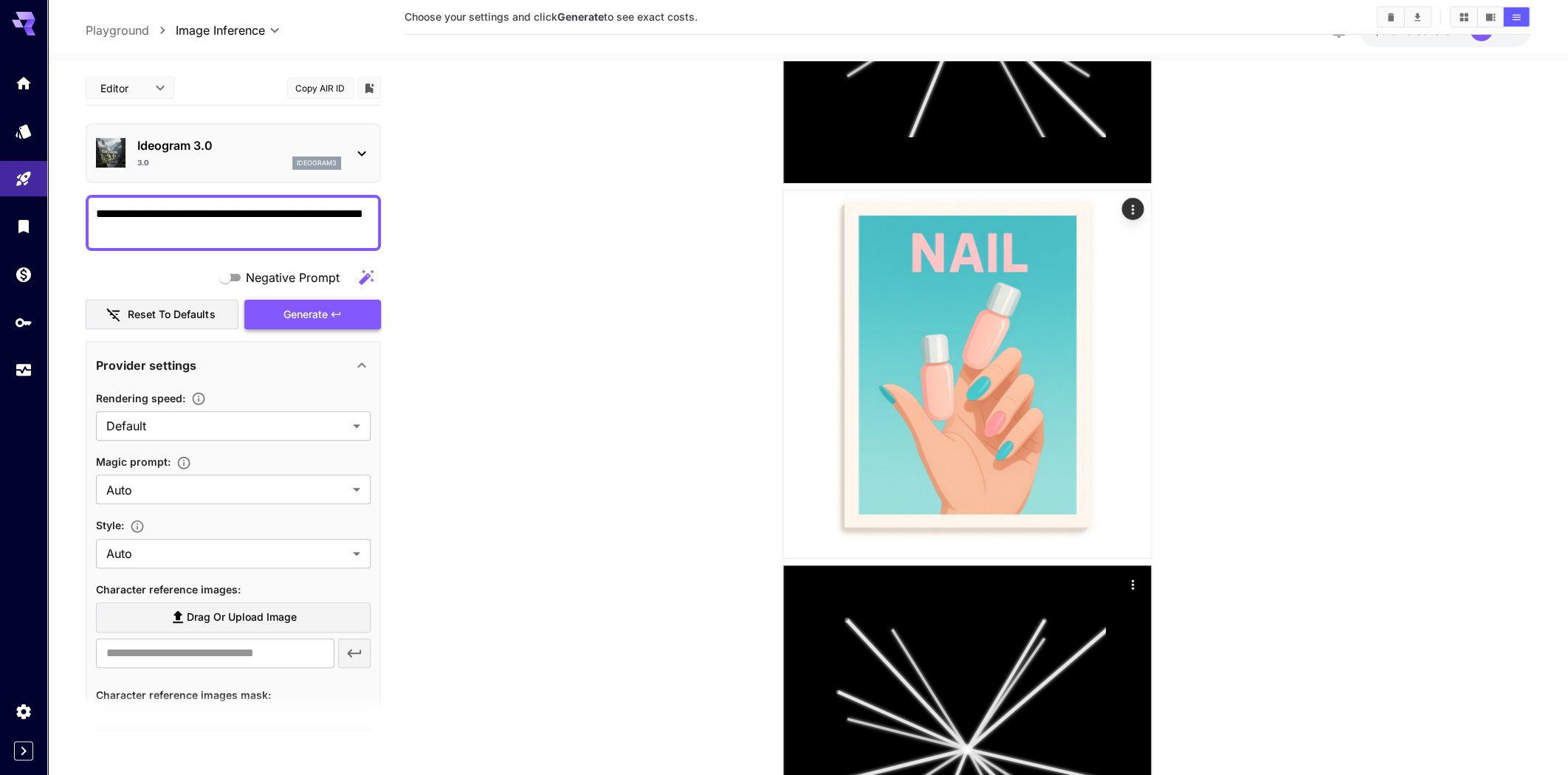
type textarea "**********"
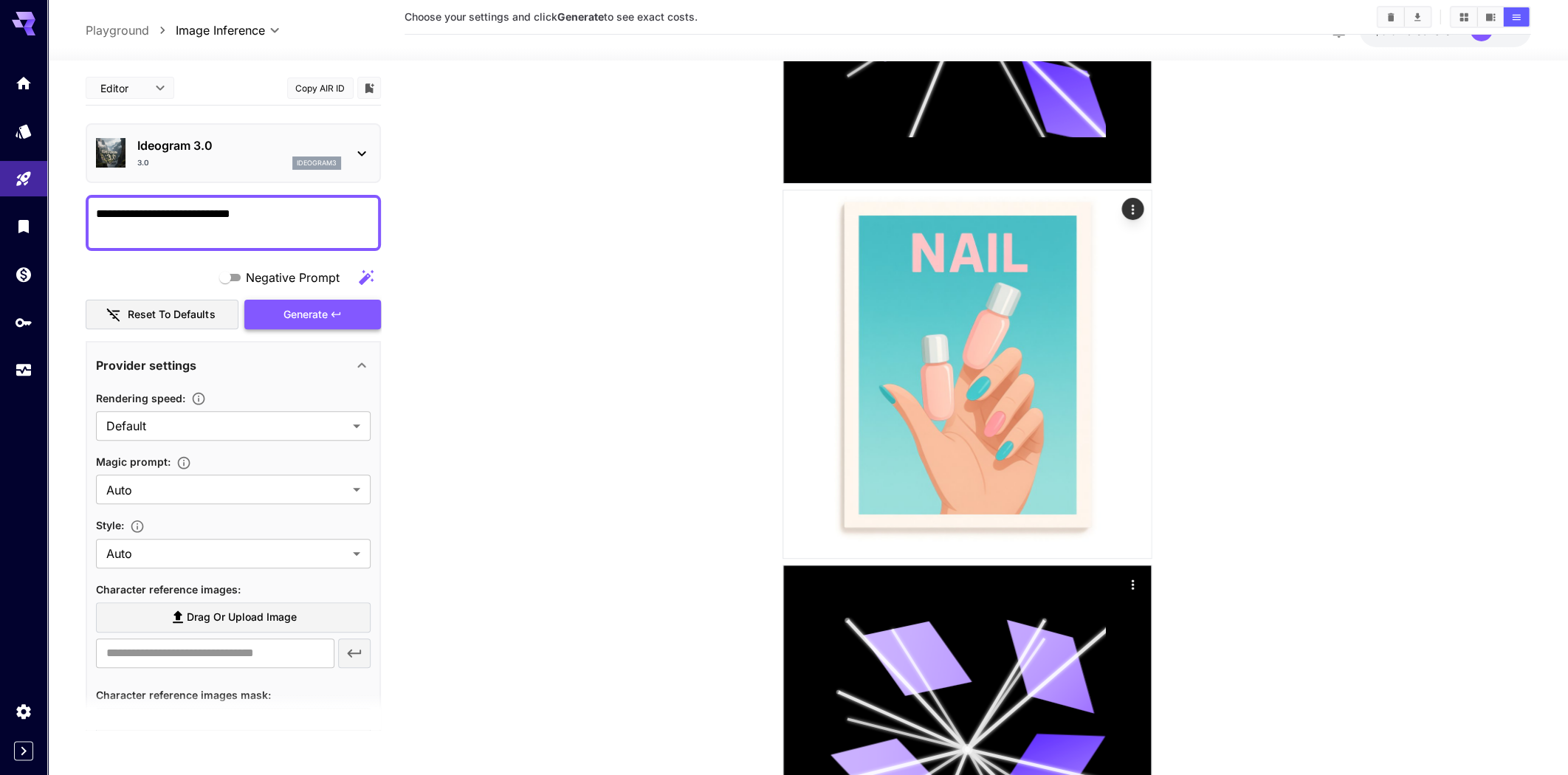
click at [331, 317] on button "Generate" at bounding box center [312, 315] width 136 height 31
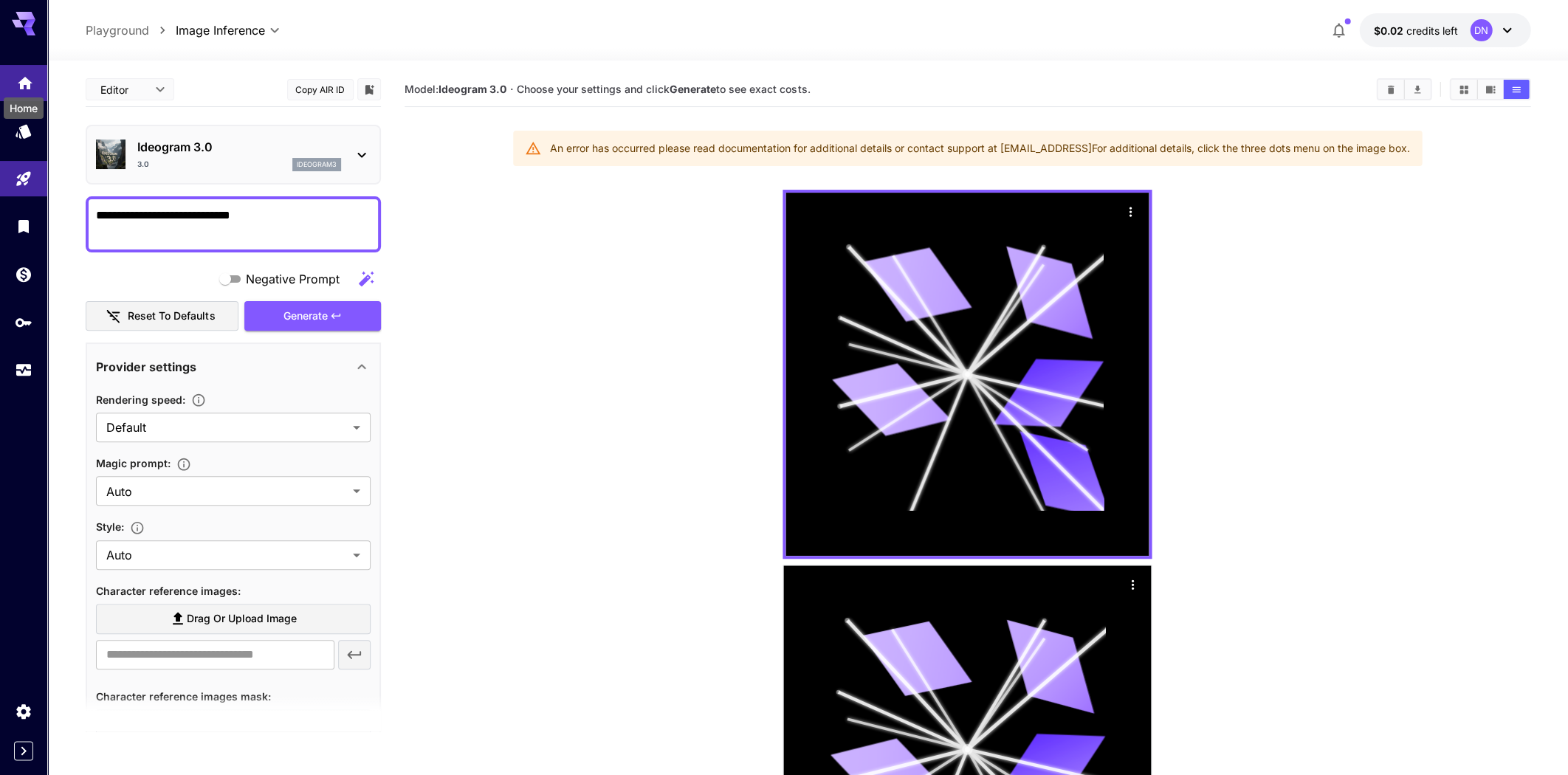
click at [30, 82] on icon "Home" at bounding box center [25, 79] width 18 height 18
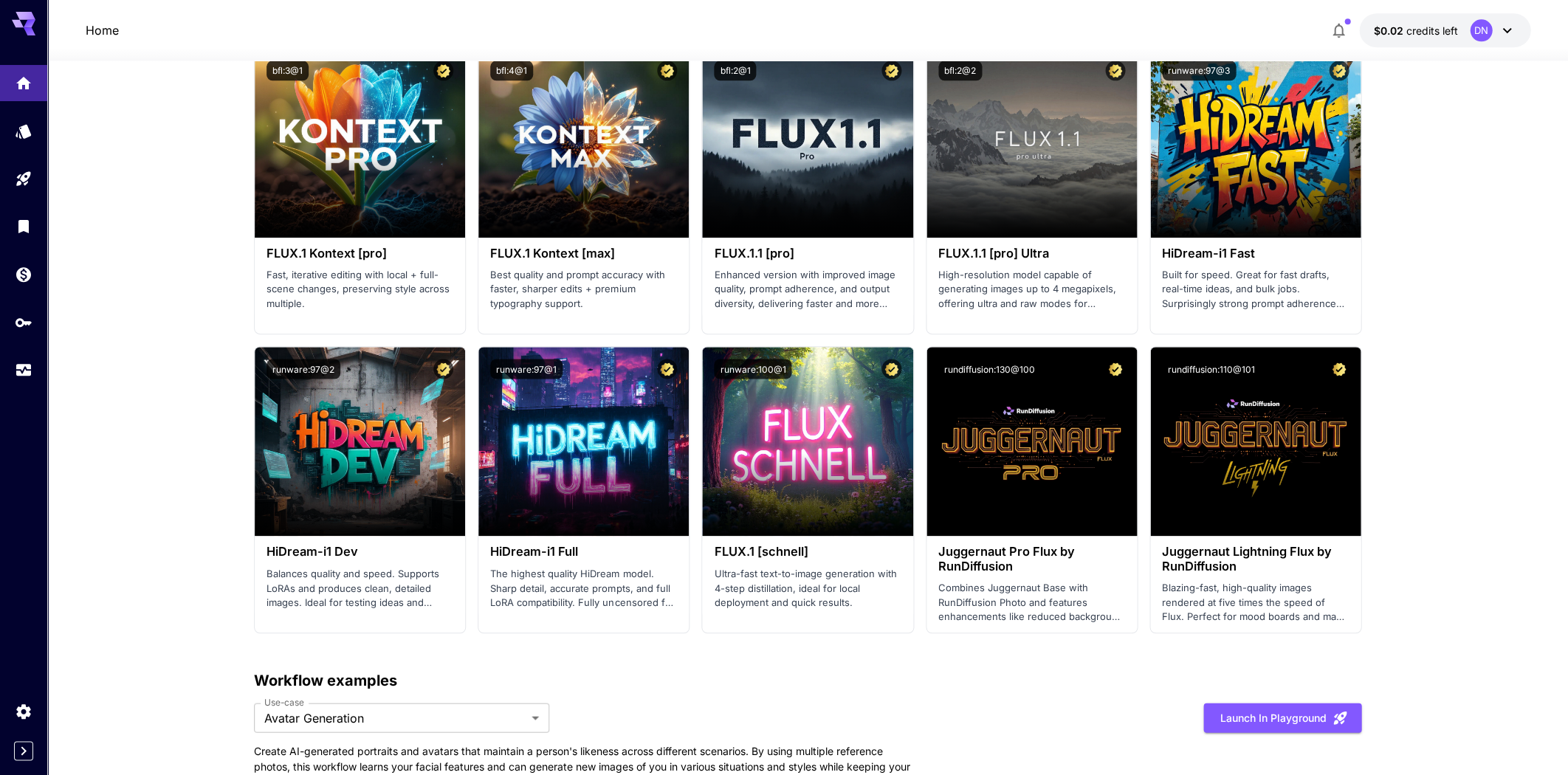
scroll to position [1798, 0]
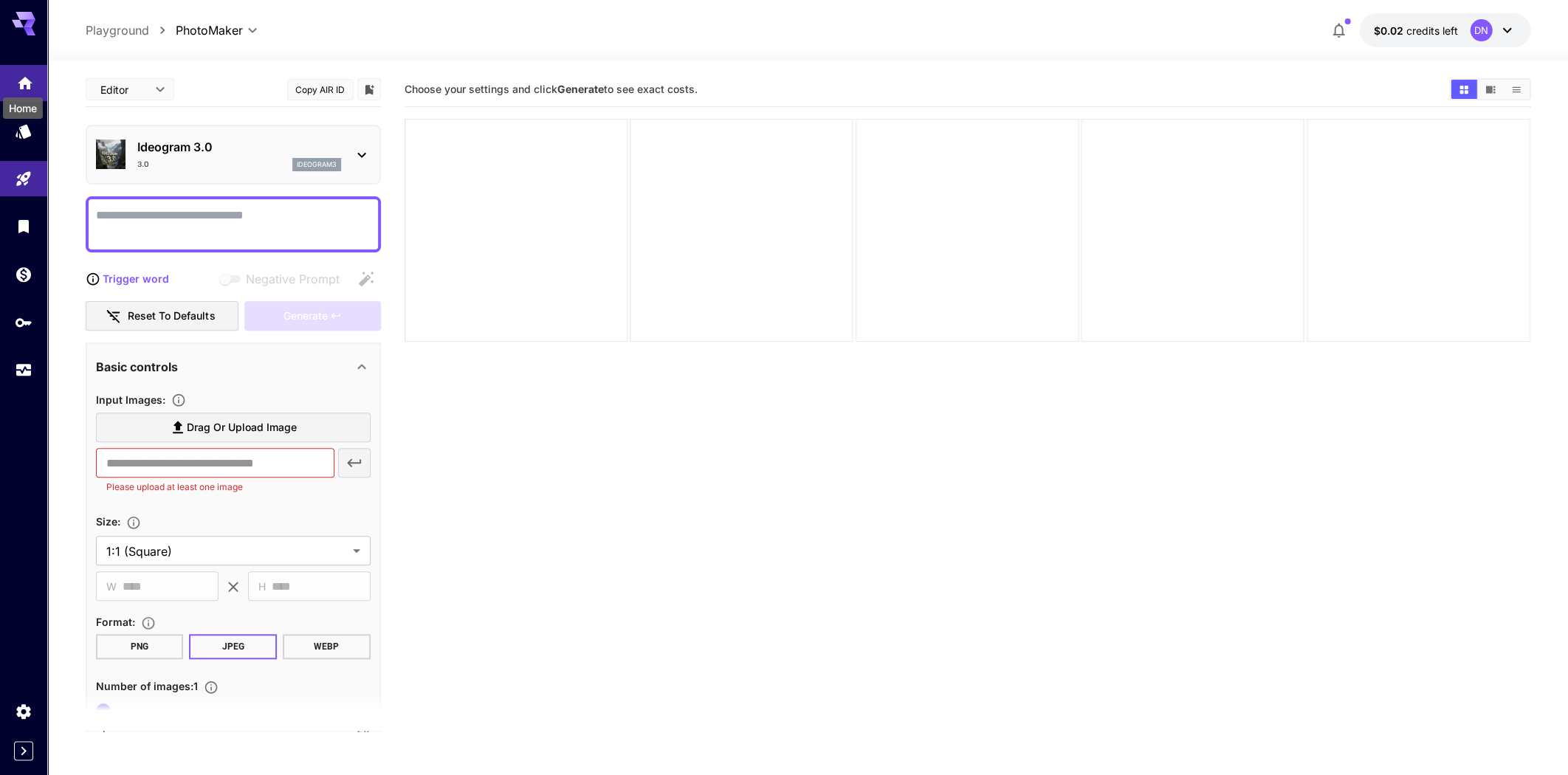
click at [21, 74] on icon "Home" at bounding box center [25, 79] width 18 height 18
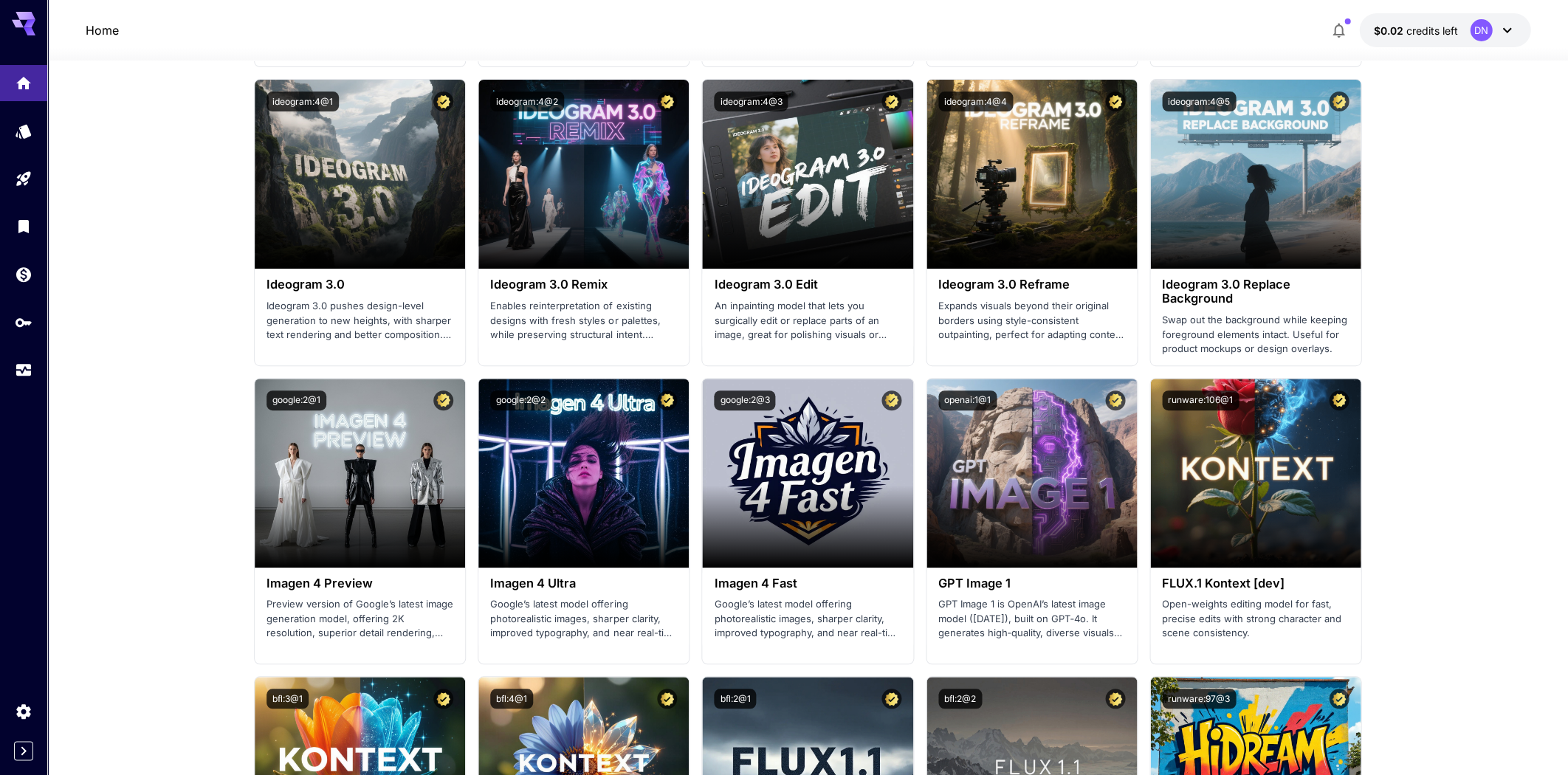
scroll to position [1925, 0]
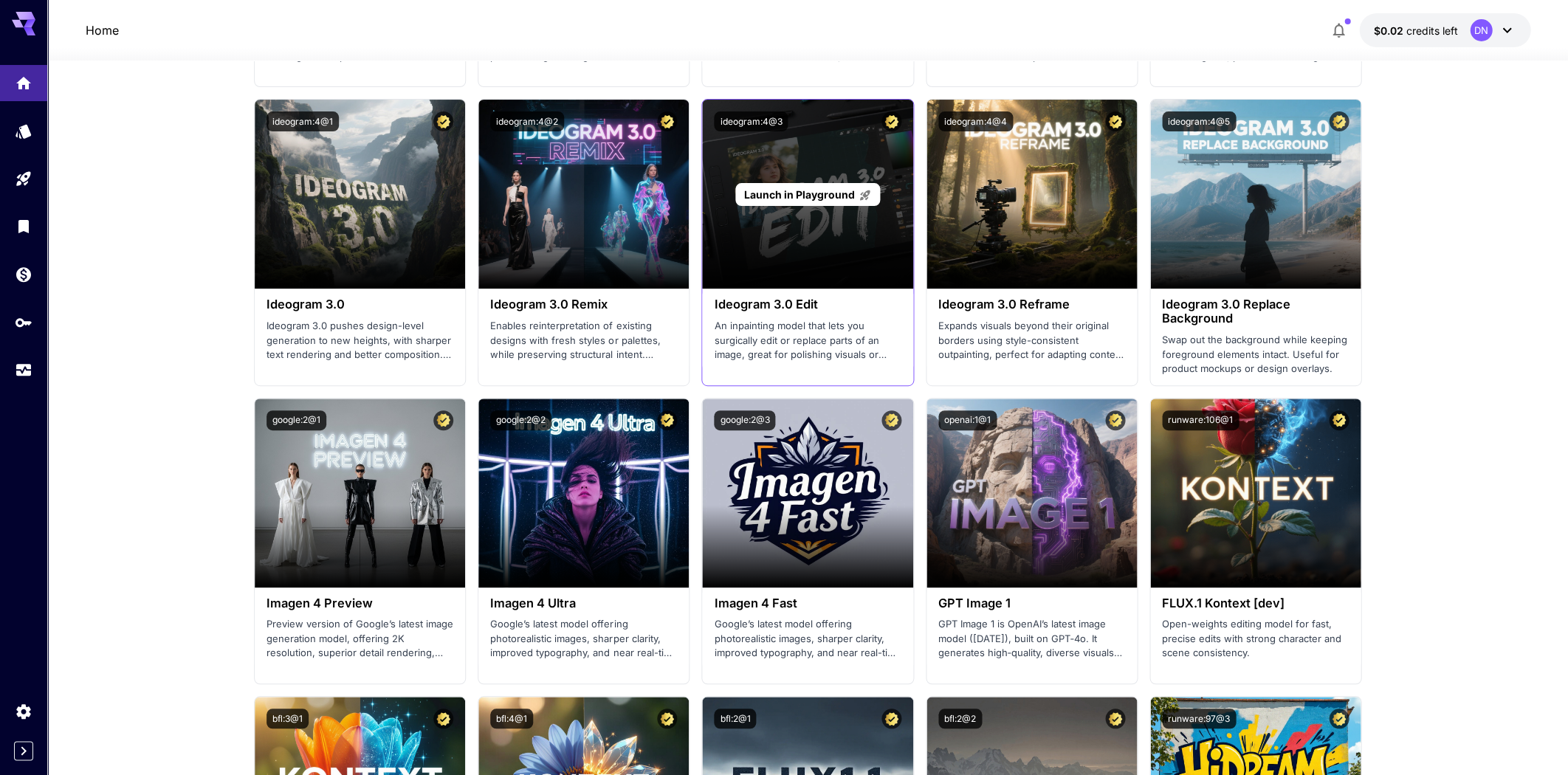
click at [757, 216] on div "Launch in Playground" at bounding box center [807, 194] width 210 height 189
click at [770, 183] on div "Launch in Playground" at bounding box center [807, 194] width 144 height 23
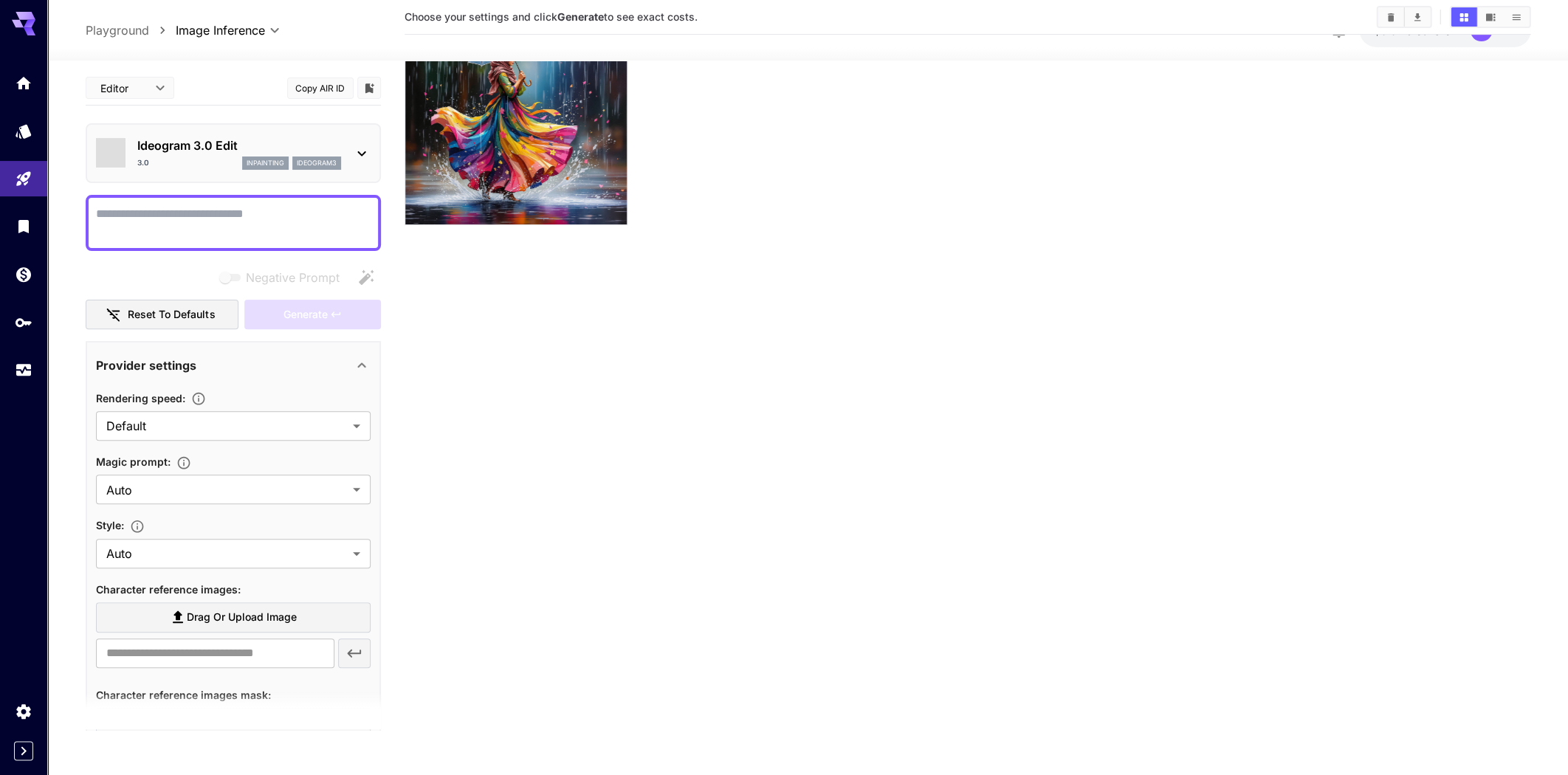
scroll to position [117, 0]
type textarea "****"
click at [366, 274] on icon "button" at bounding box center [365, 277] width 14 height 14
click at [352, 272] on div "Negative Prompt" at bounding box center [284, 277] width 135 height 19
click at [370, 275] on icon "button" at bounding box center [366, 278] width 18 height 18
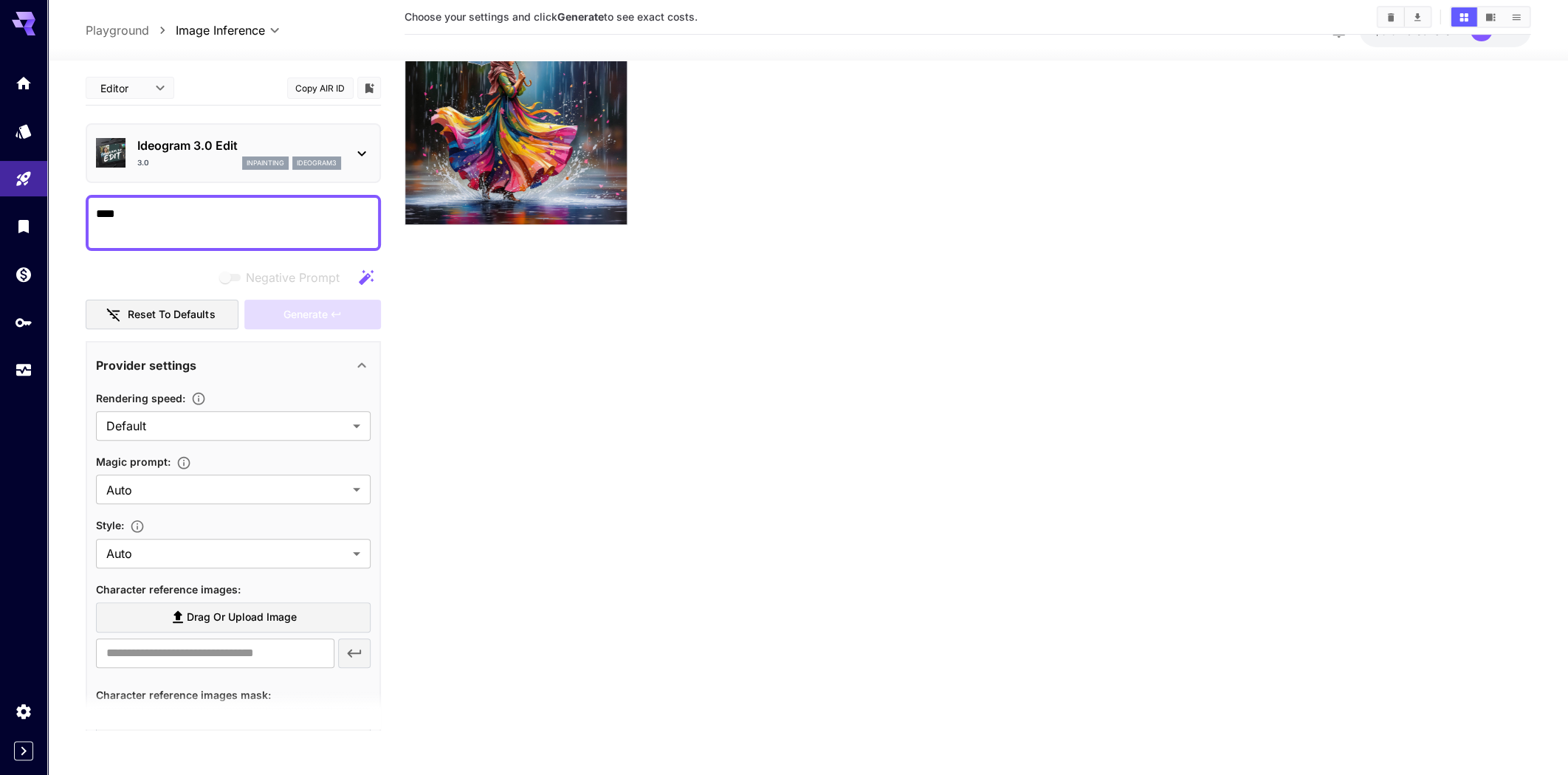
scroll to position [0, 0]
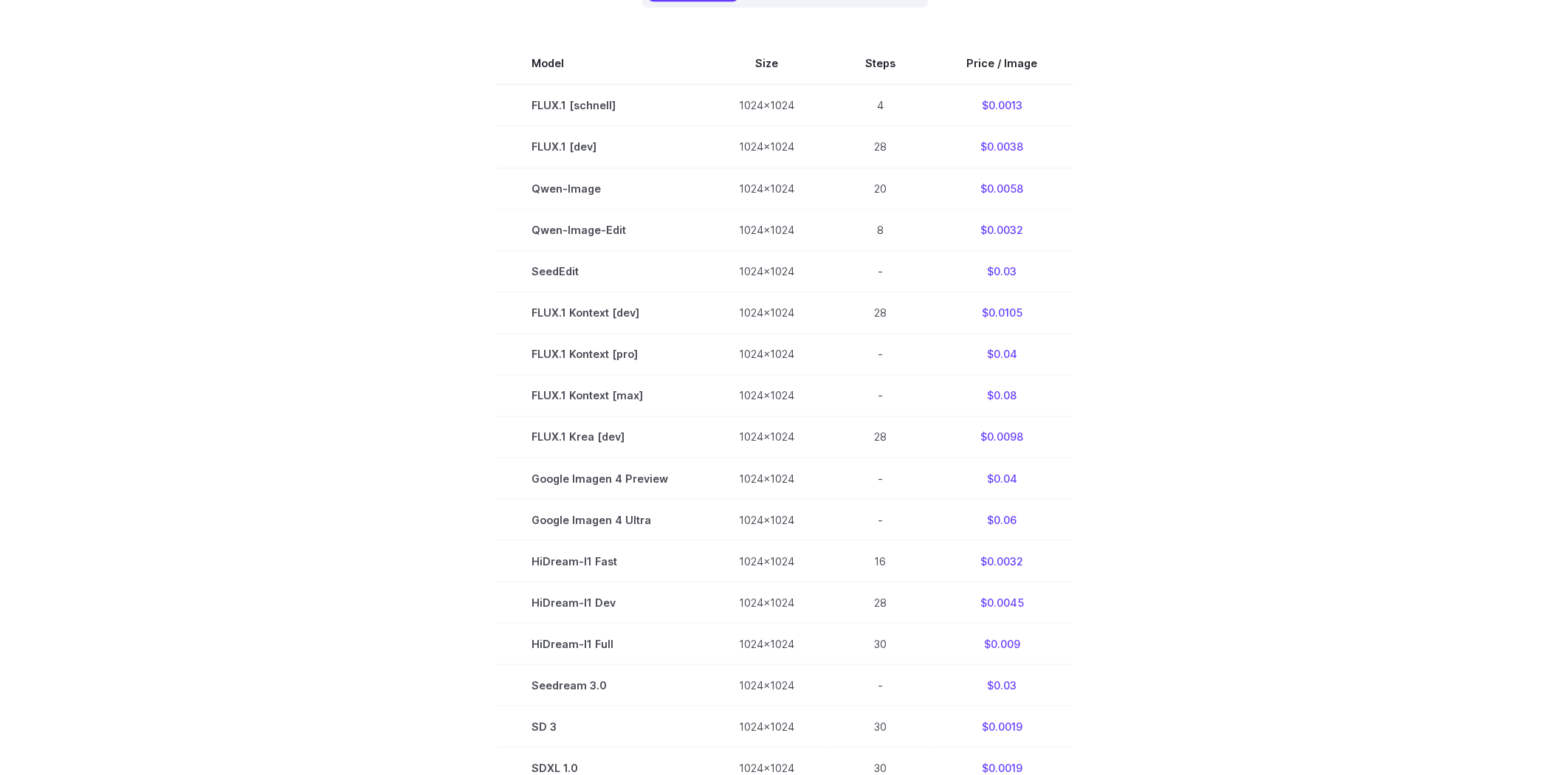
click at [425, 39] on div "Model Size Steps Price / Image FLUX.1 [schnell] 1024x1024 4 $0.0013 FLUX.1 [dev…" at bounding box center [784, 418] width 1028 height 822
